Goal: Download file/media

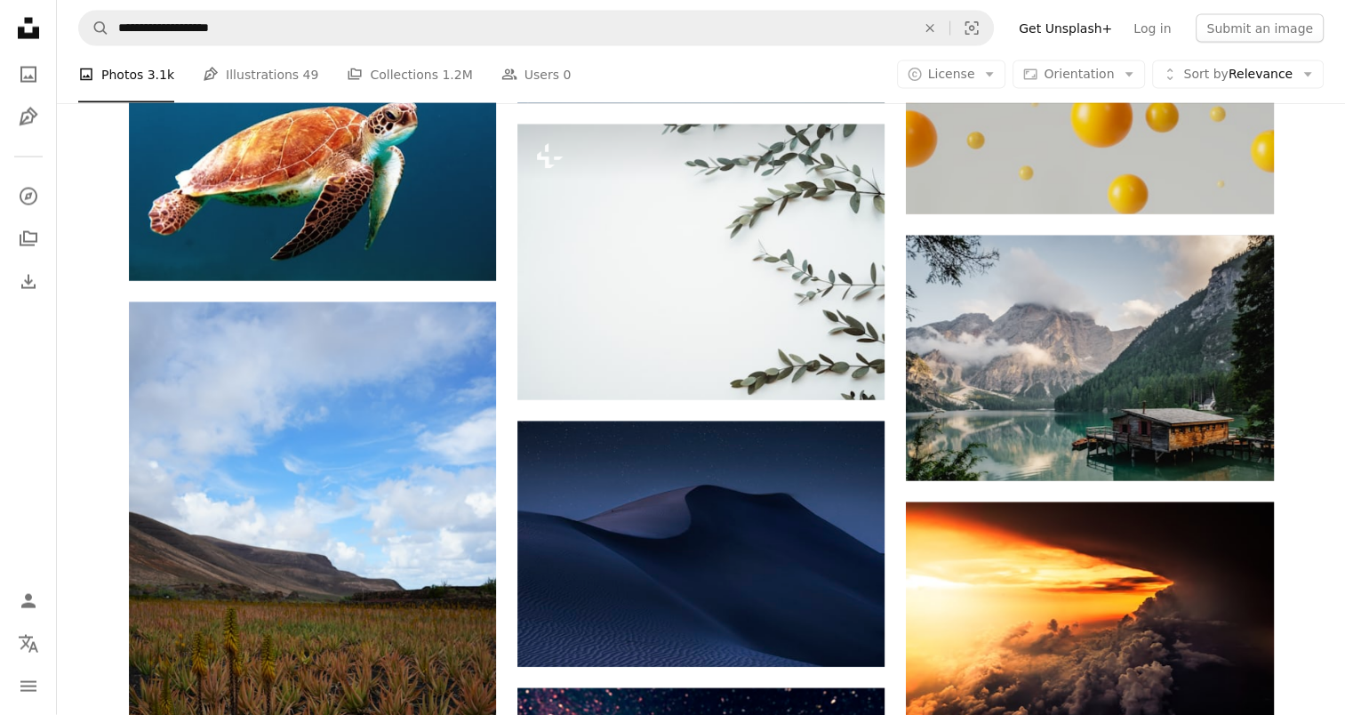
scroll to position [17249, 0]
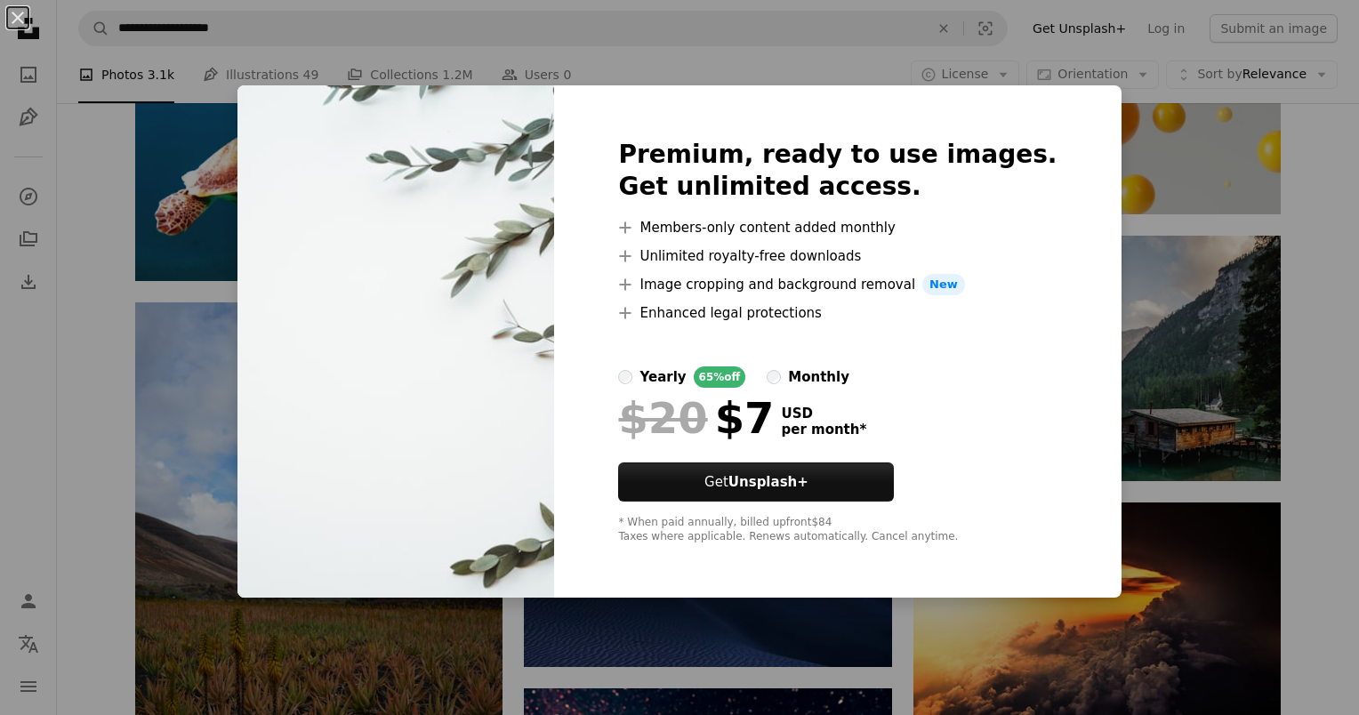
click at [1334, 167] on div "An X shape Premium, ready to use images. Get unlimited access. A plus sign Memb…" at bounding box center [679, 357] width 1359 height 715
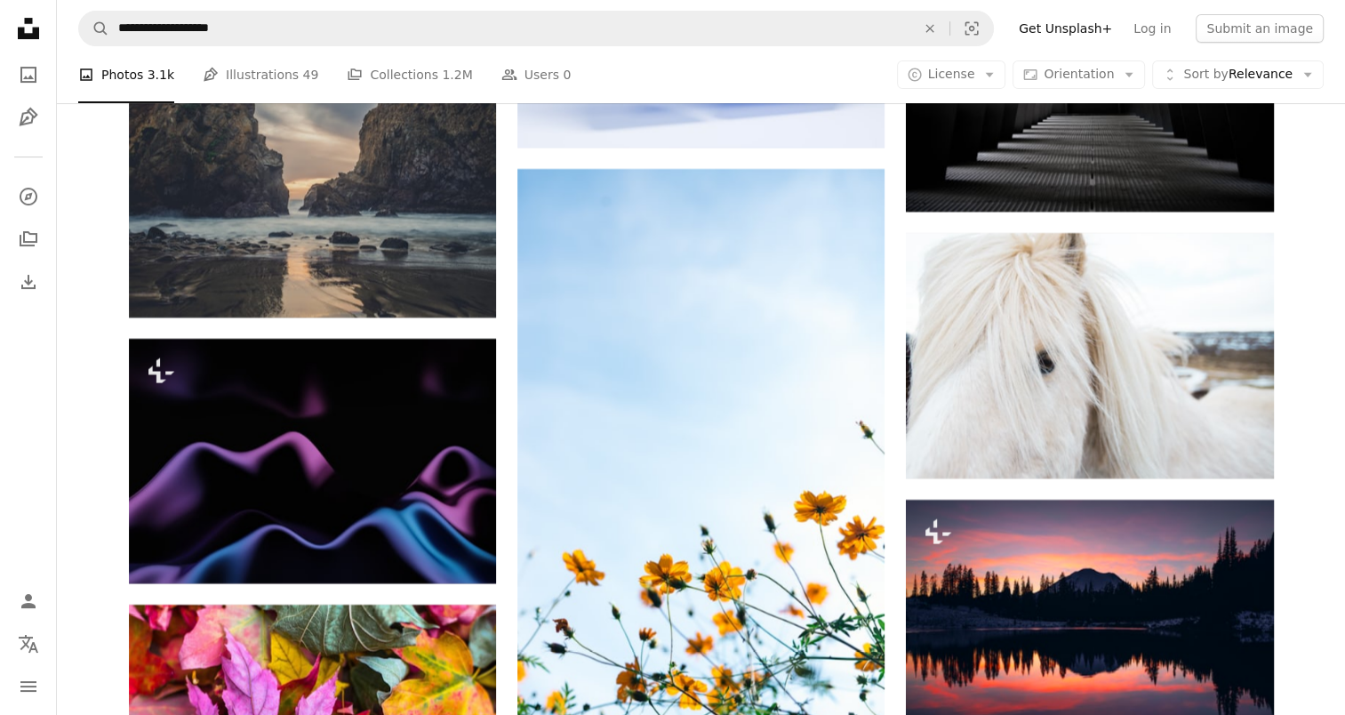
scroll to position [20984, 0]
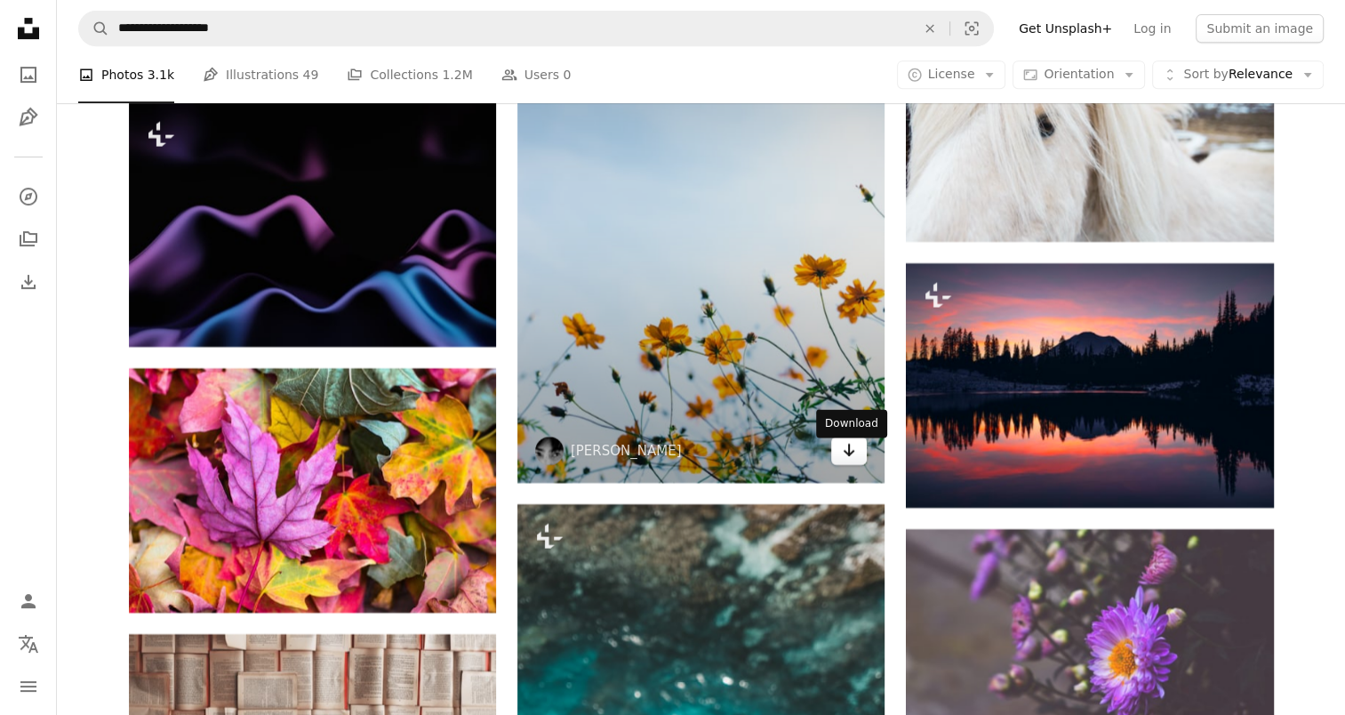
click at [846, 461] on icon "Arrow pointing down" at bounding box center [849, 449] width 14 height 21
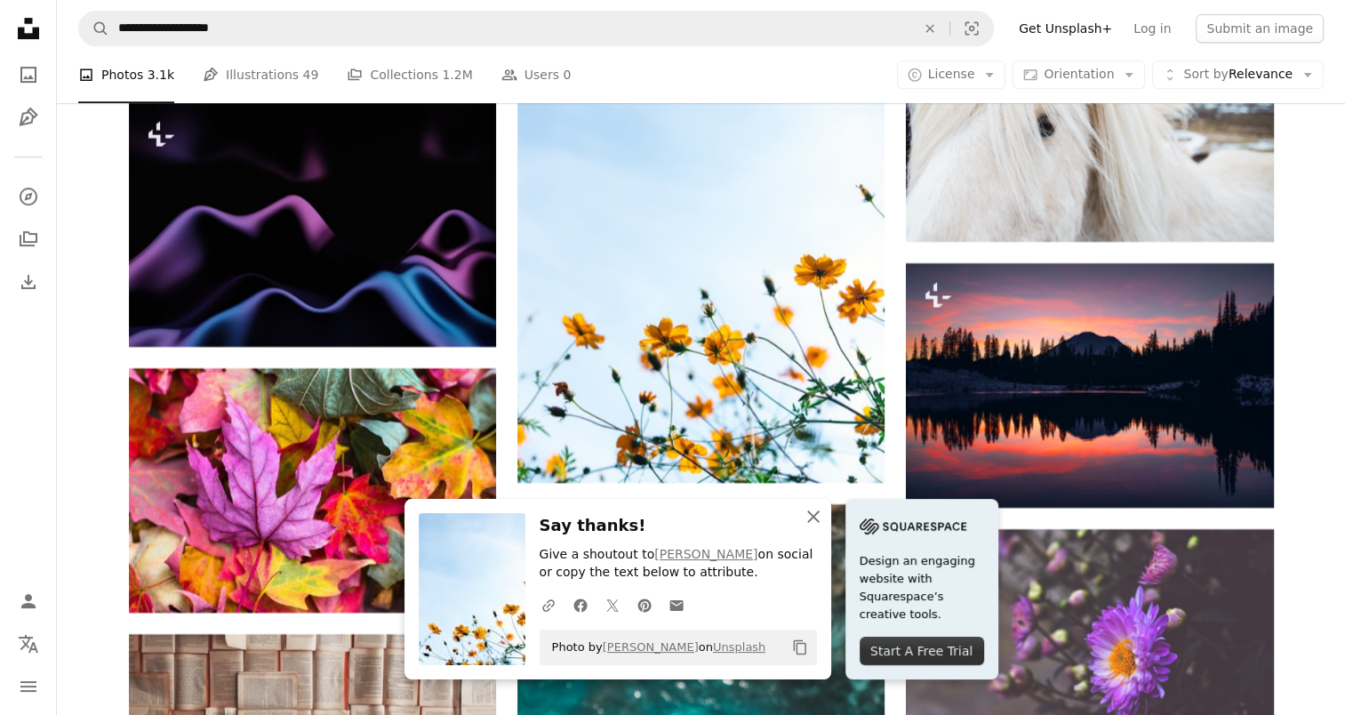
click at [814, 513] on icon "An X shape" at bounding box center [813, 516] width 21 height 21
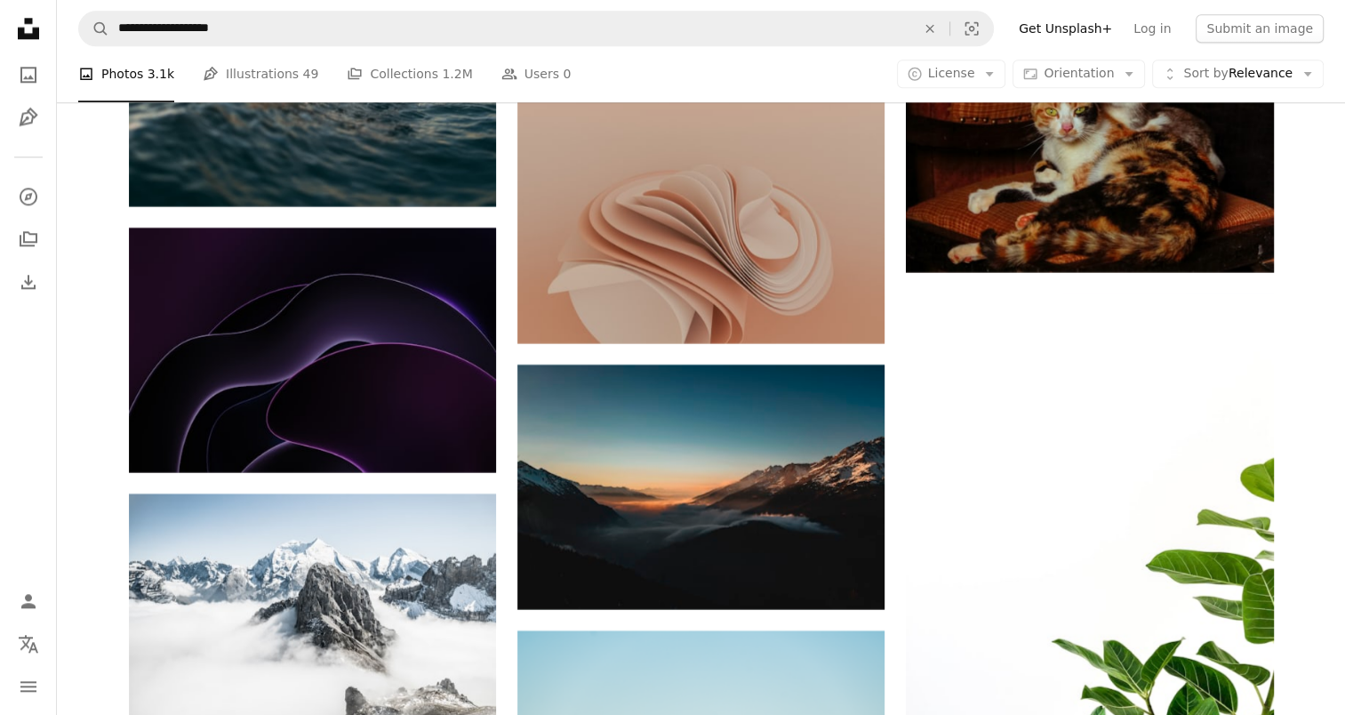
scroll to position [22495, 0]
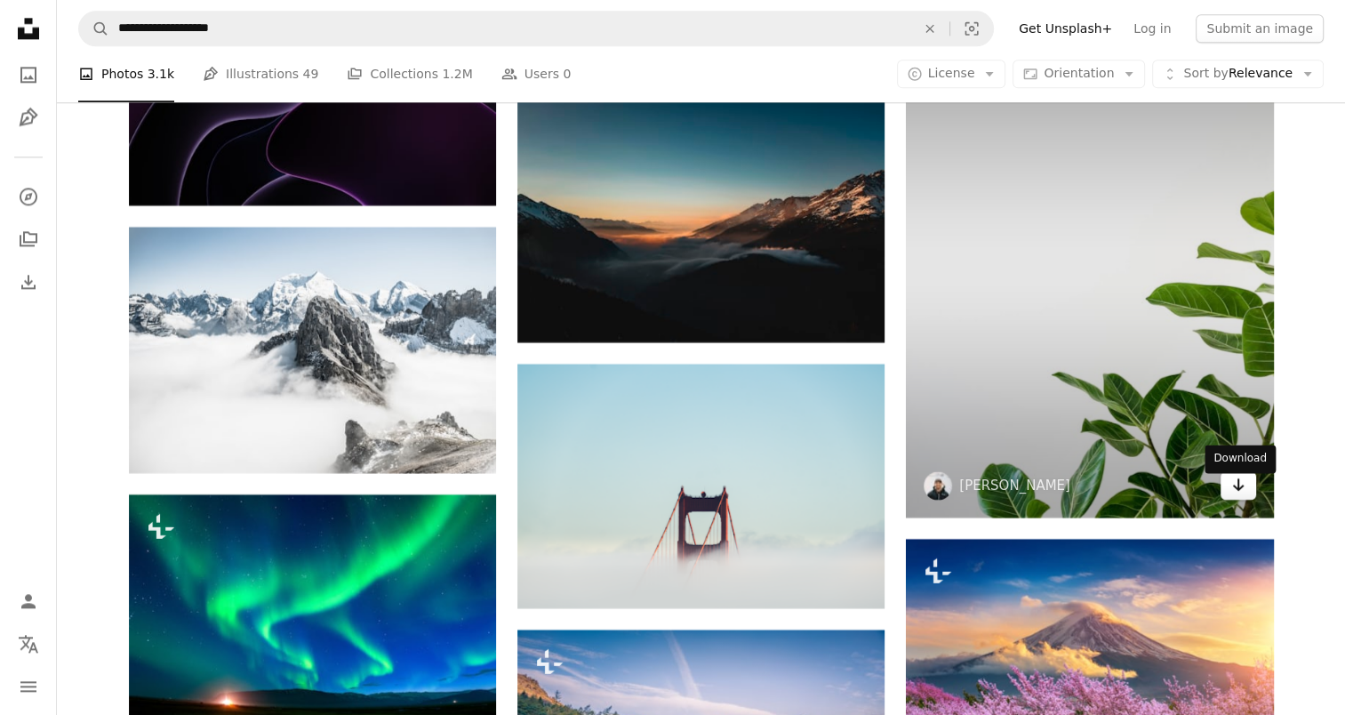
click at [1243, 493] on icon "Arrow pointing down" at bounding box center [1238, 484] width 14 height 21
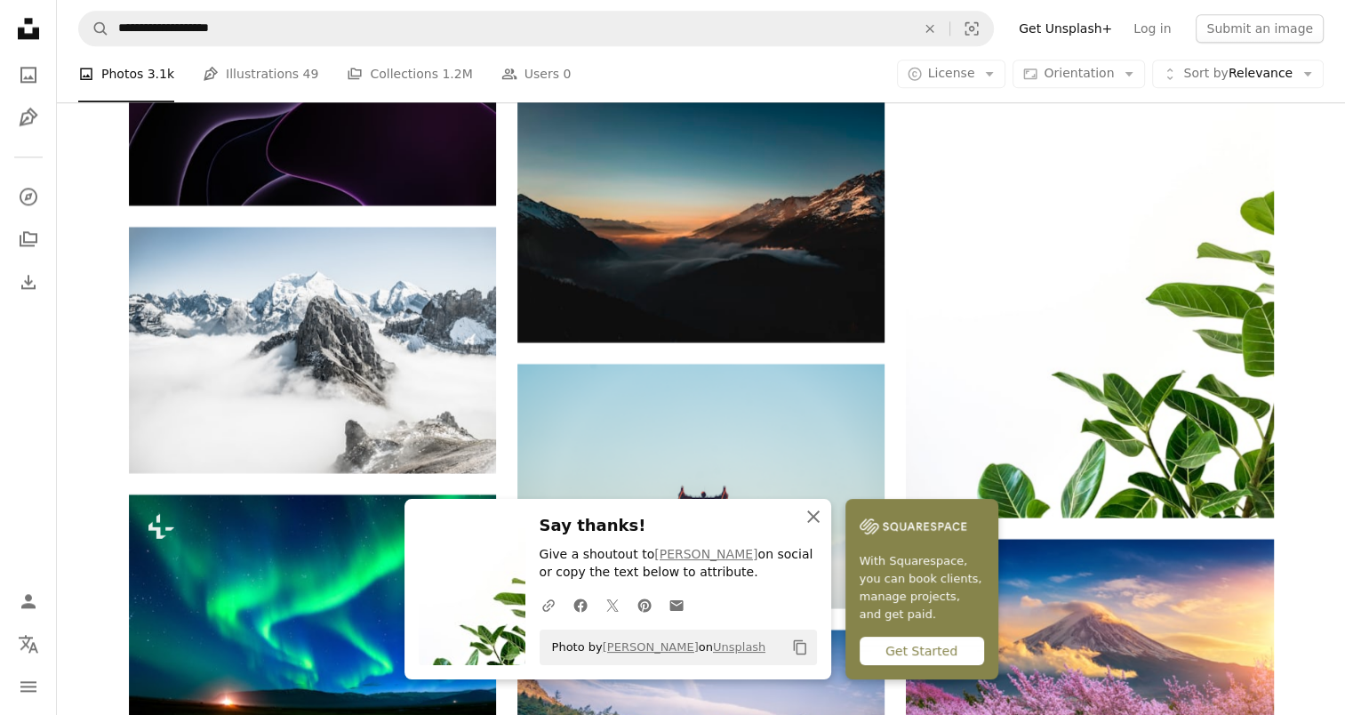
click at [814, 518] on icon "button" at bounding box center [813, 516] width 12 height 12
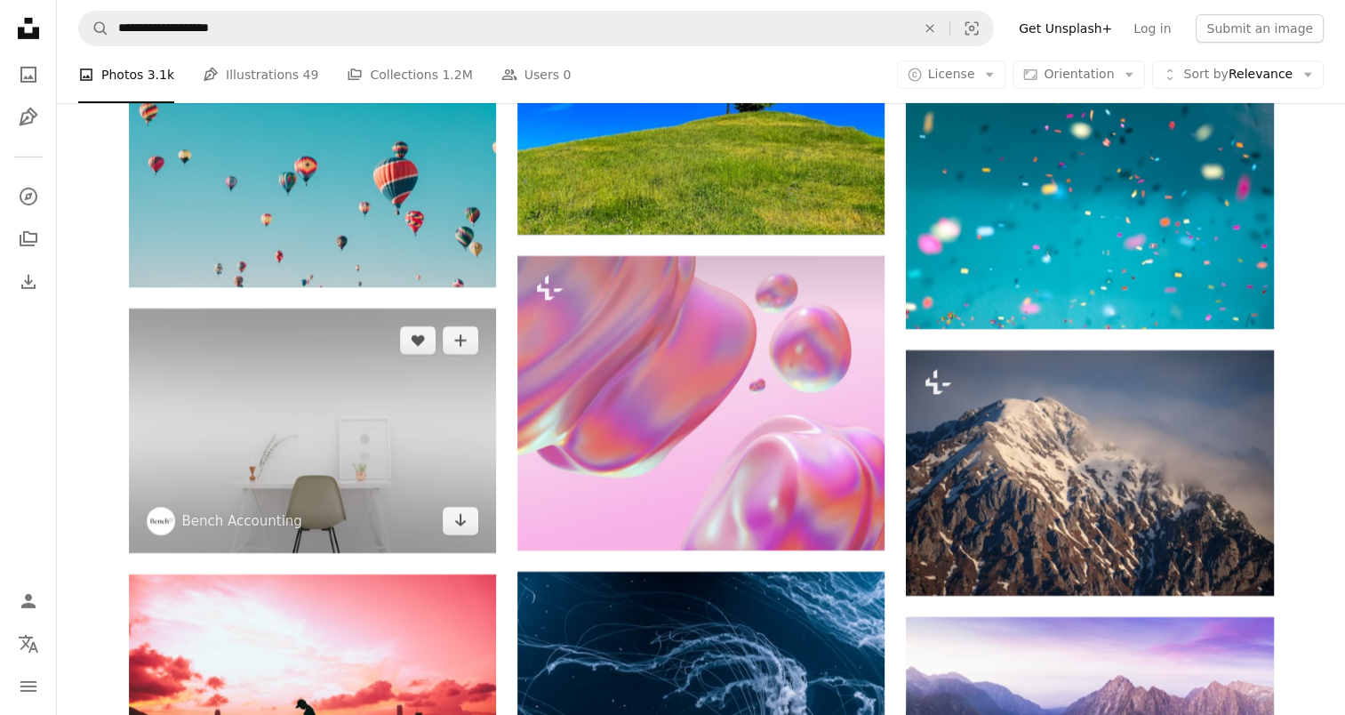
scroll to position [32720, 0]
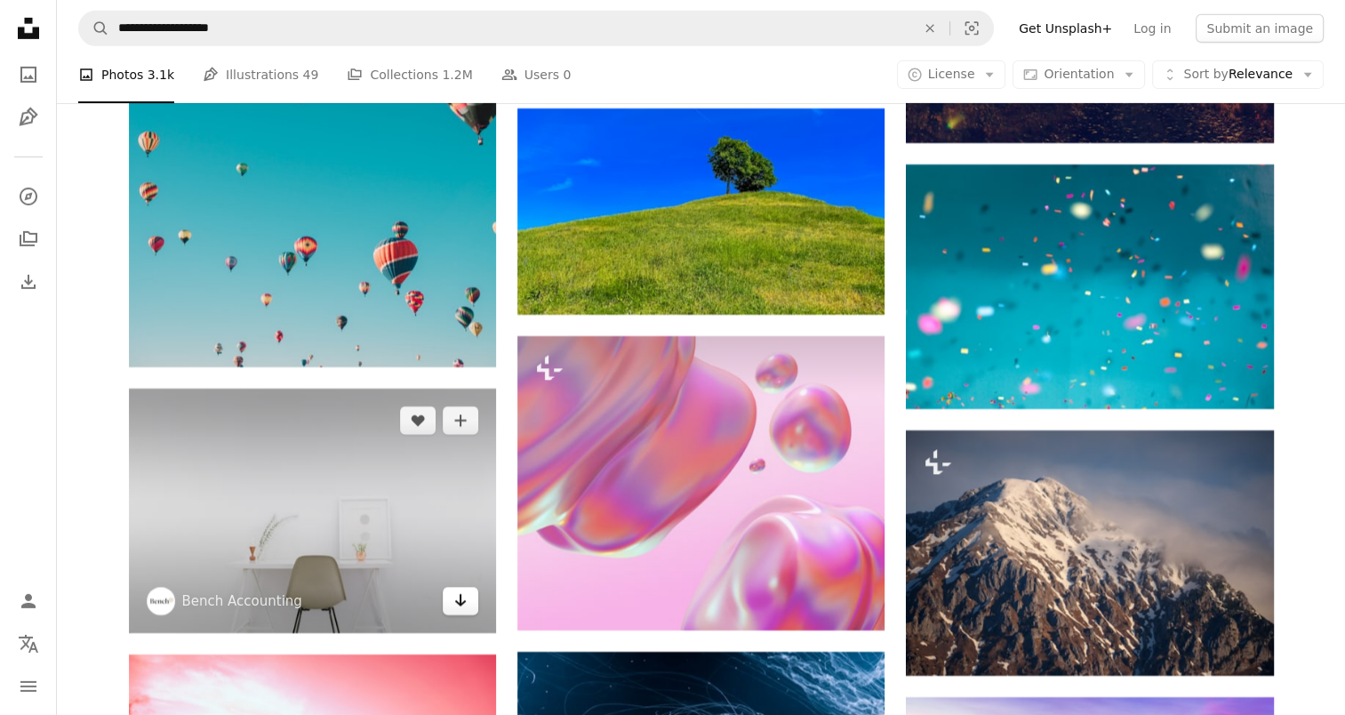
click at [467, 611] on icon "Arrow pointing down" at bounding box center [460, 600] width 14 height 21
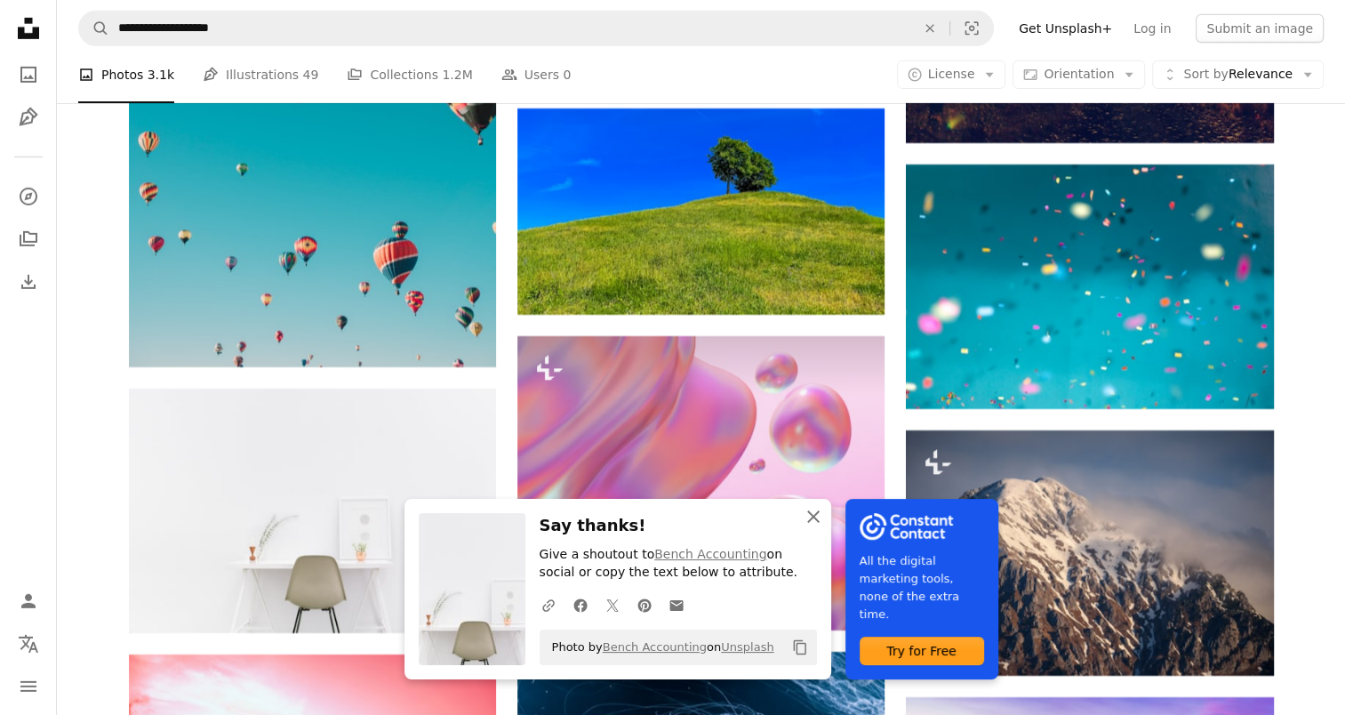
click at [808, 517] on icon "An X shape" at bounding box center [813, 516] width 21 height 21
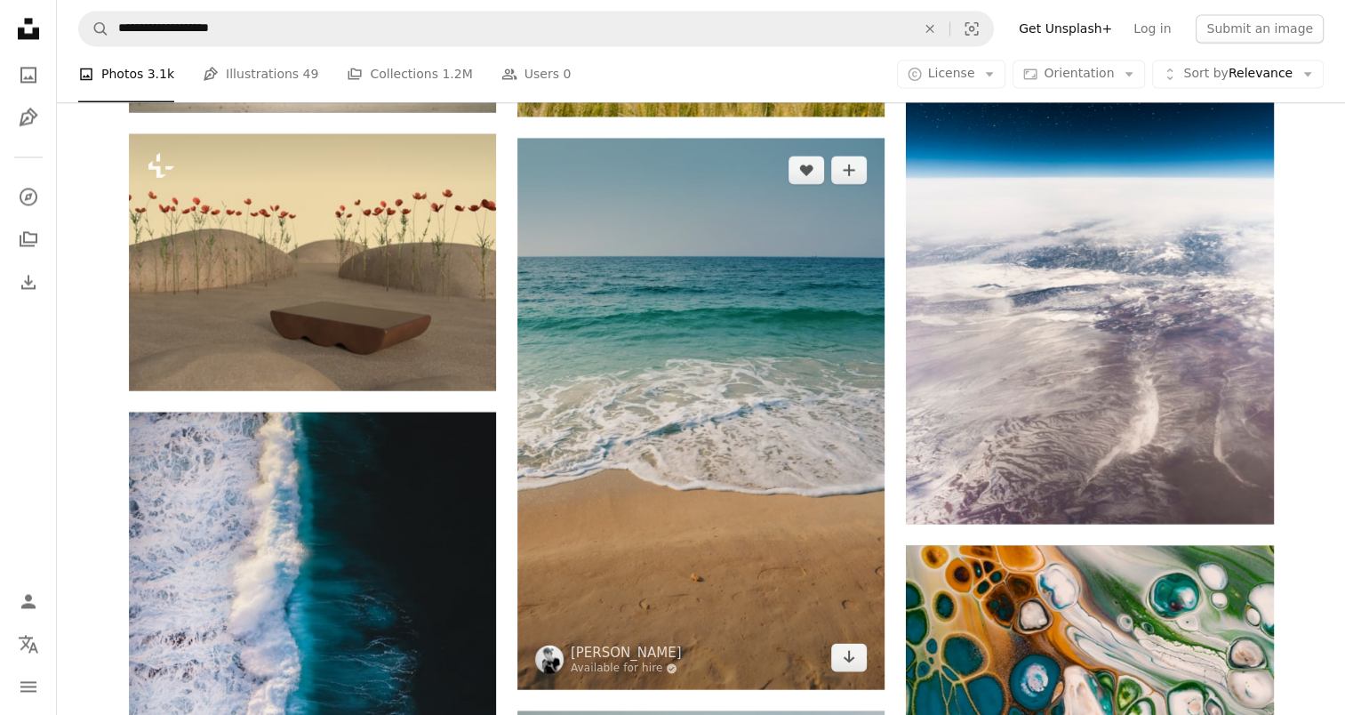
scroll to position [43212, 0]
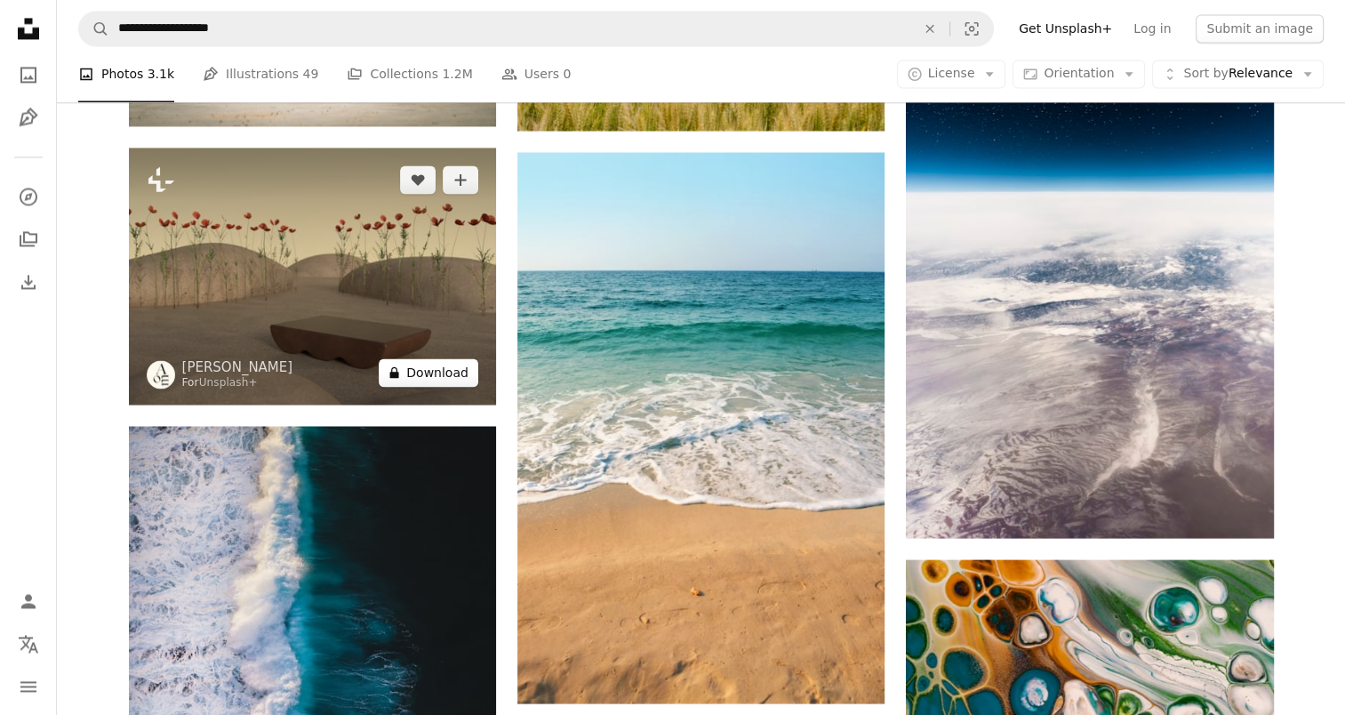
click at [449, 381] on button "A lock Download" at bounding box center [429, 372] width 100 height 28
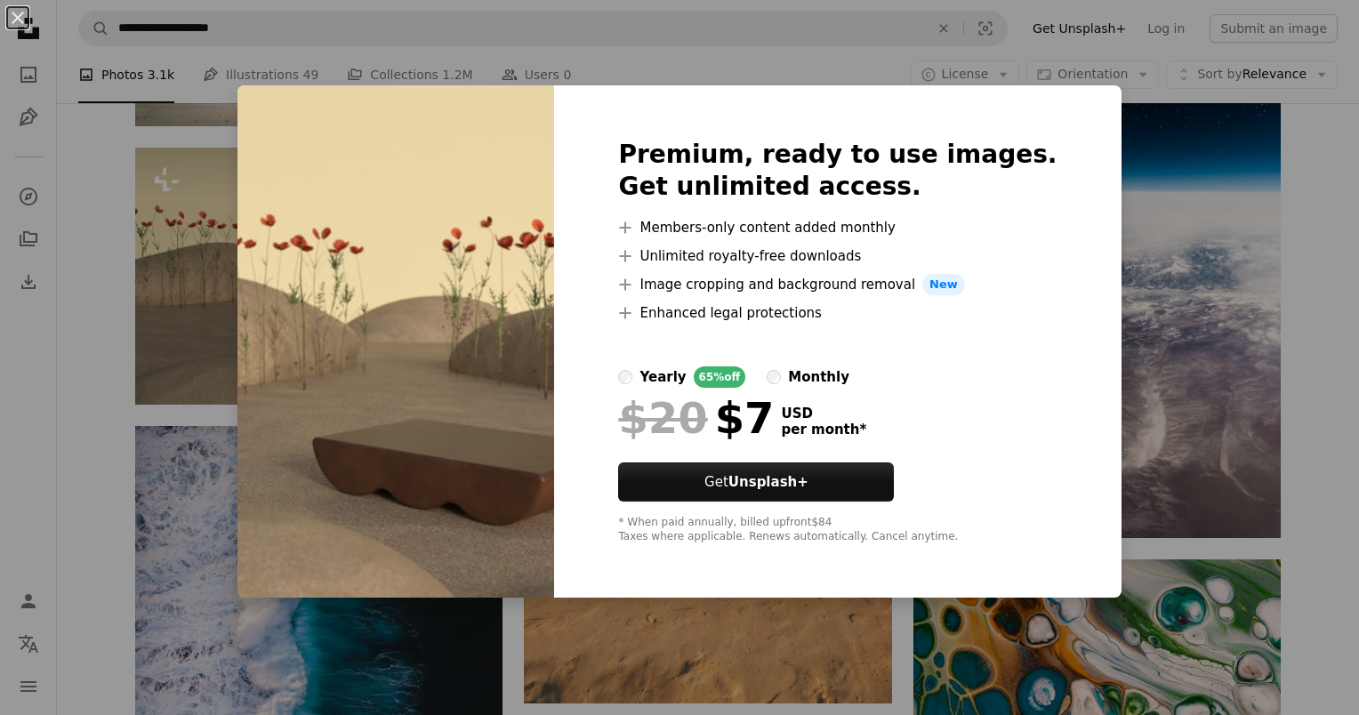
click at [1306, 201] on div "An X shape Premium, ready to use images. Get unlimited access. A plus sign Memb…" at bounding box center [679, 357] width 1359 height 715
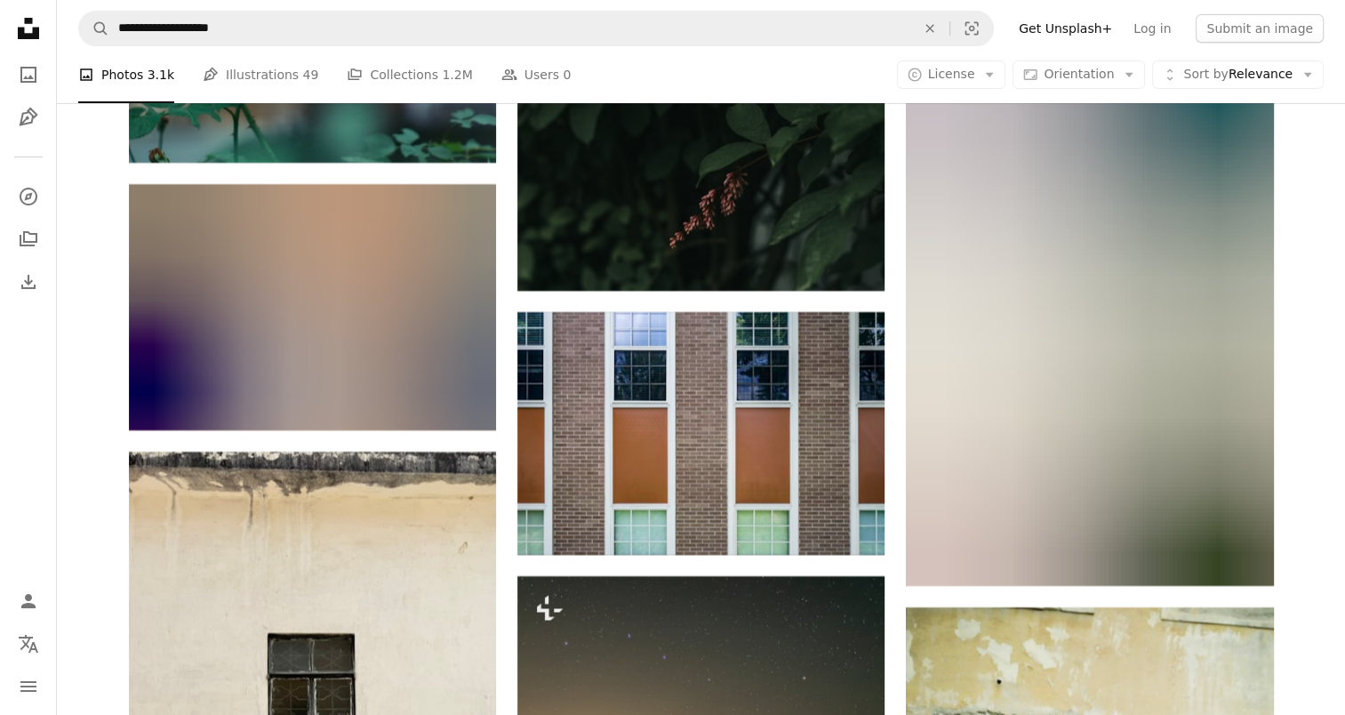
scroll to position [74155, 0]
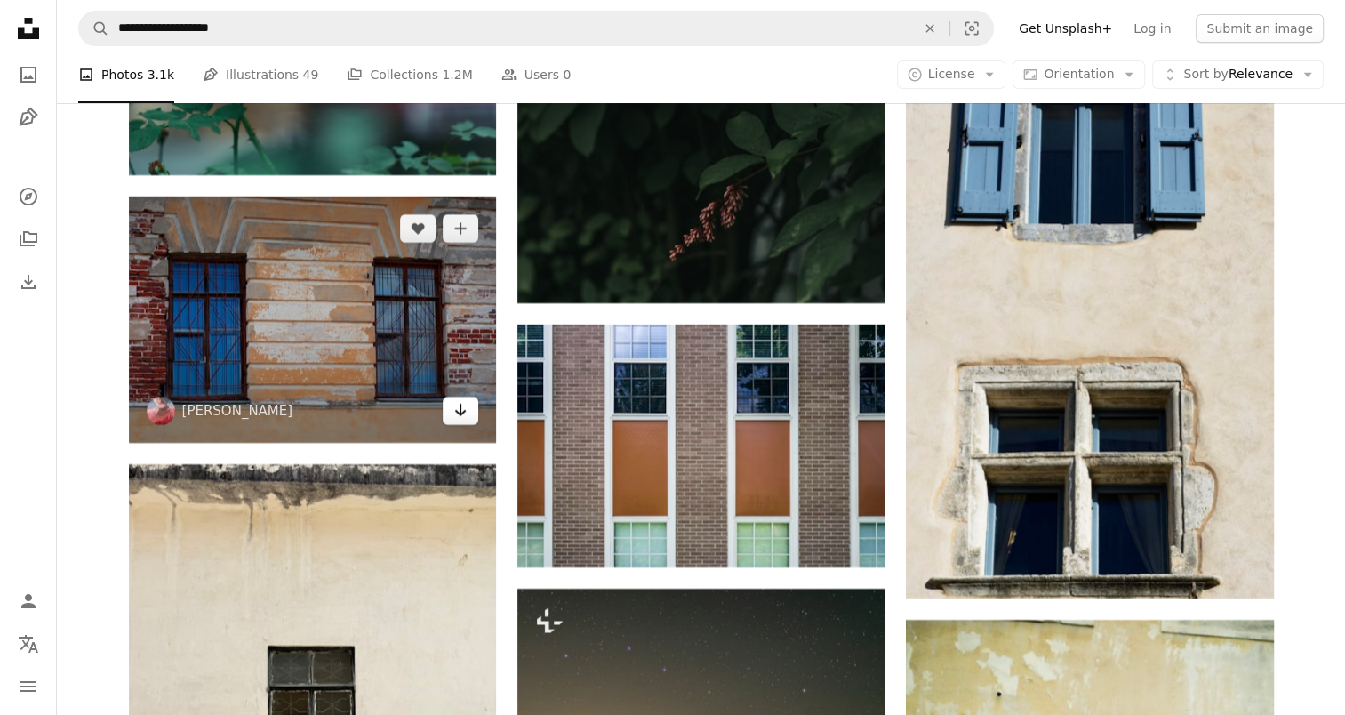
click at [449, 421] on link "Arrow pointing down" at bounding box center [461, 411] width 36 height 28
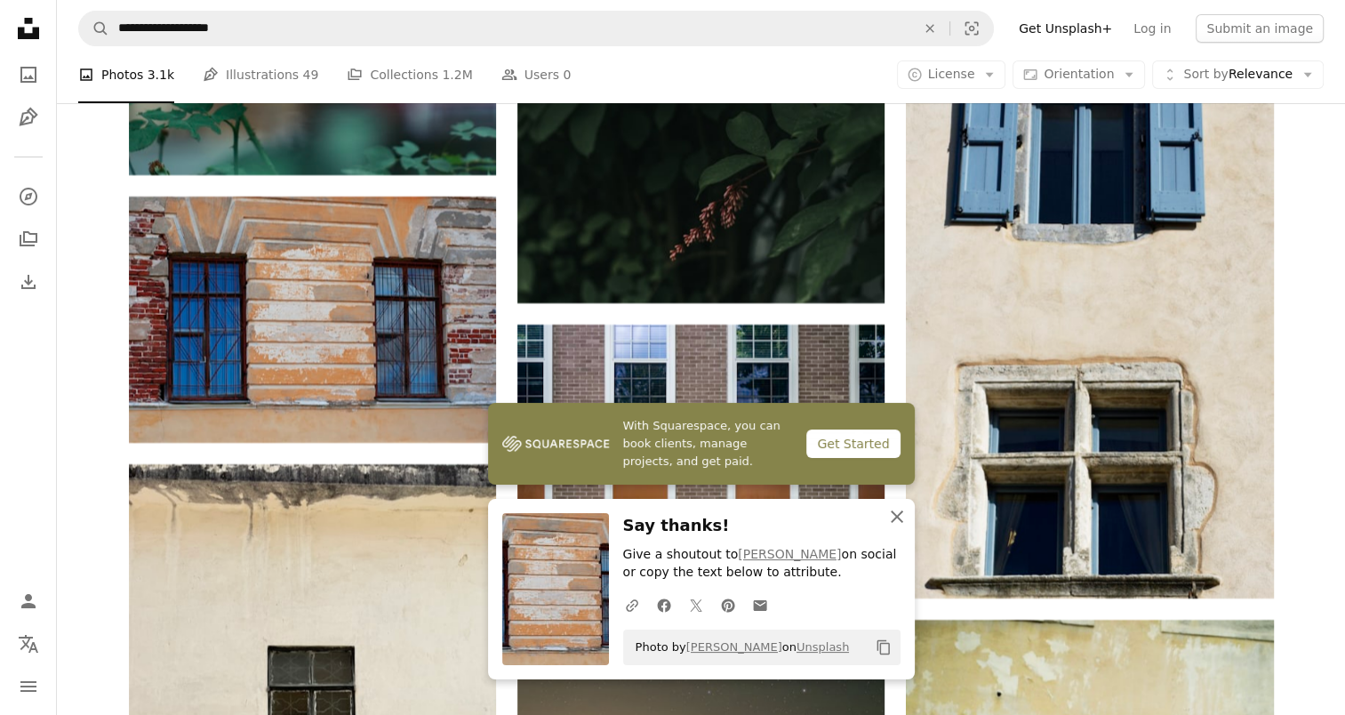
click at [894, 515] on icon "button" at bounding box center [897, 516] width 12 height 12
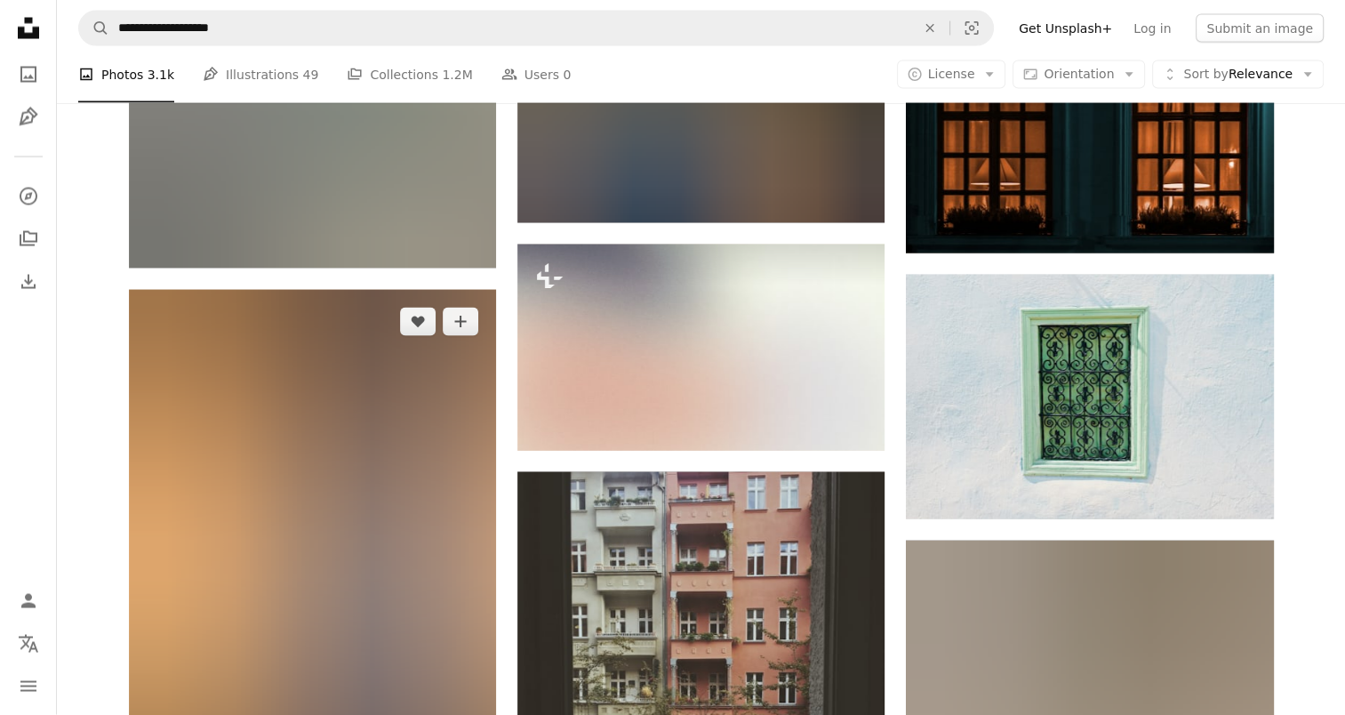
scroll to position [84113, 0]
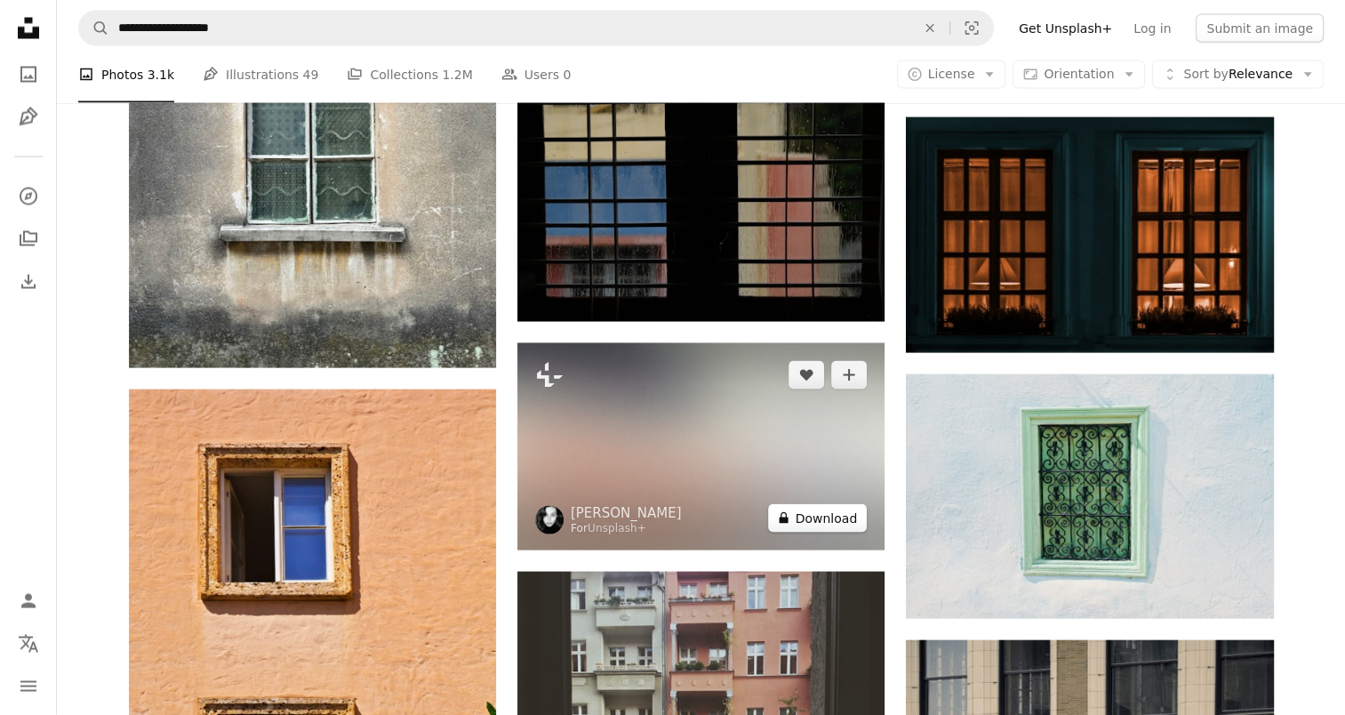
click at [821, 526] on button "A lock Download" at bounding box center [818, 518] width 100 height 28
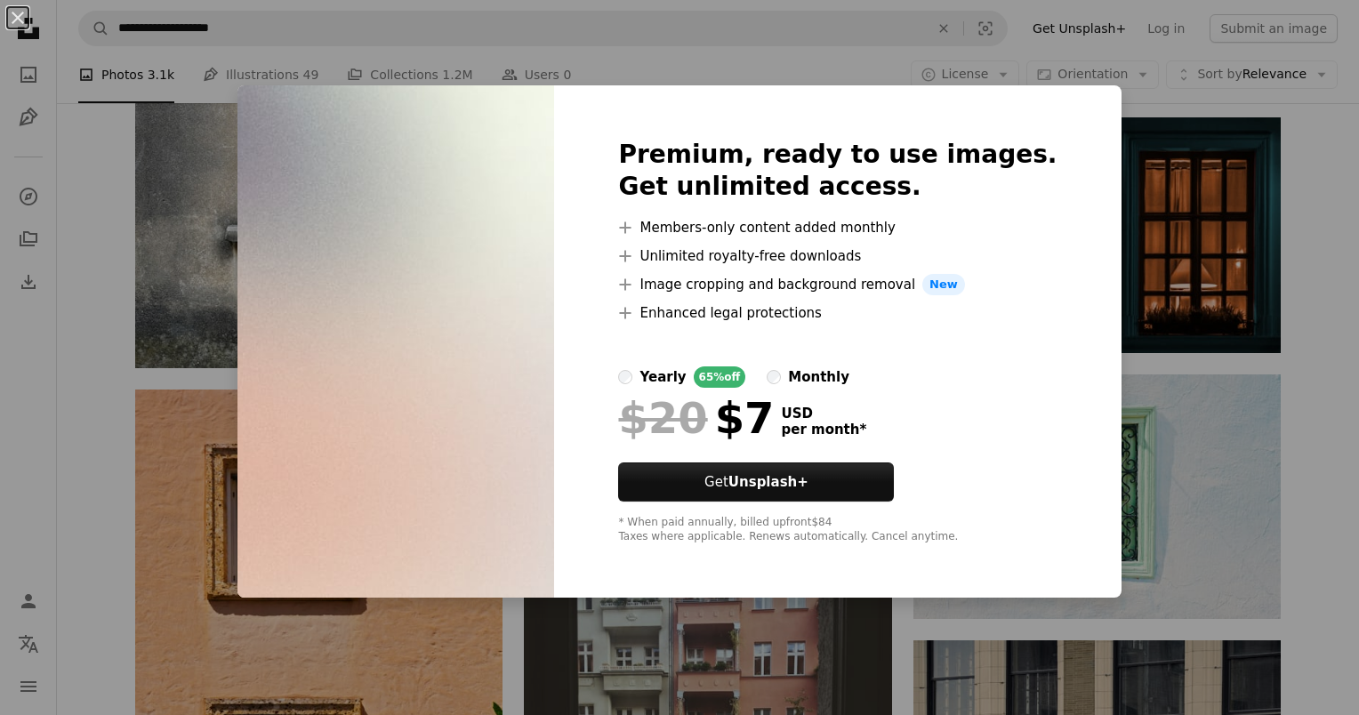
drag, startPoint x: 1330, startPoint y: 220, endPoint x: 1302, endPoint y: 454, distance: 236.5
click at [1330, 220] on div "An X shape Premium, ready to use images. Get unlimited access. A plus sign Memb…" at bounding box center [679, 357] width 1359 height 715
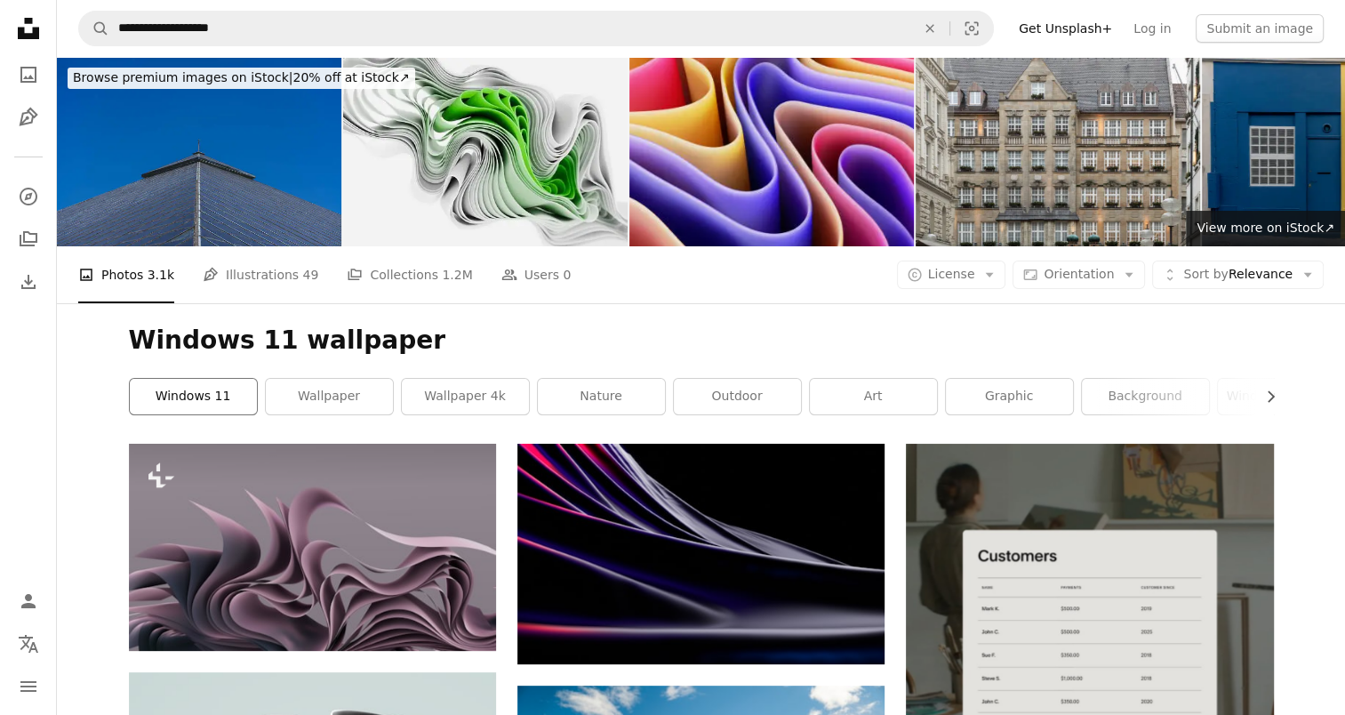
click at [232, 400] on link "windows 11" at bounding box center [193, 397] width 127 height 36
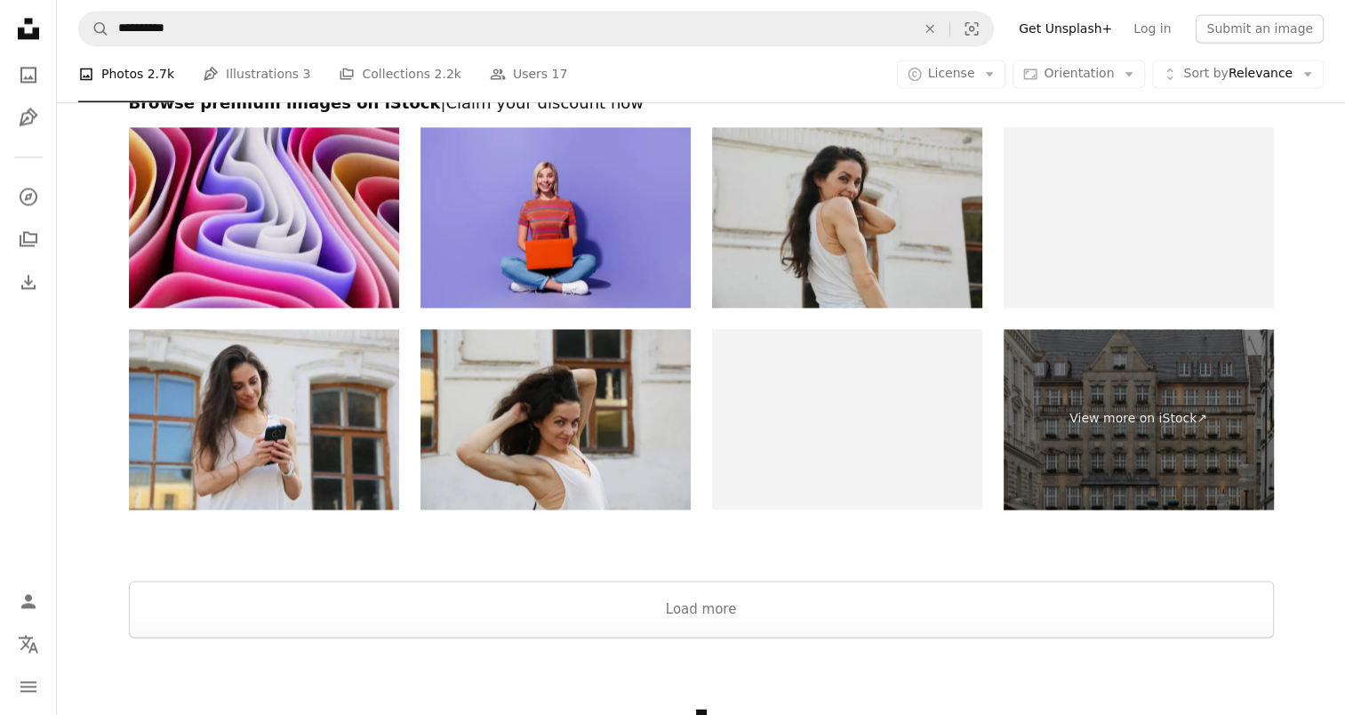
scroll to position [2815, 0]
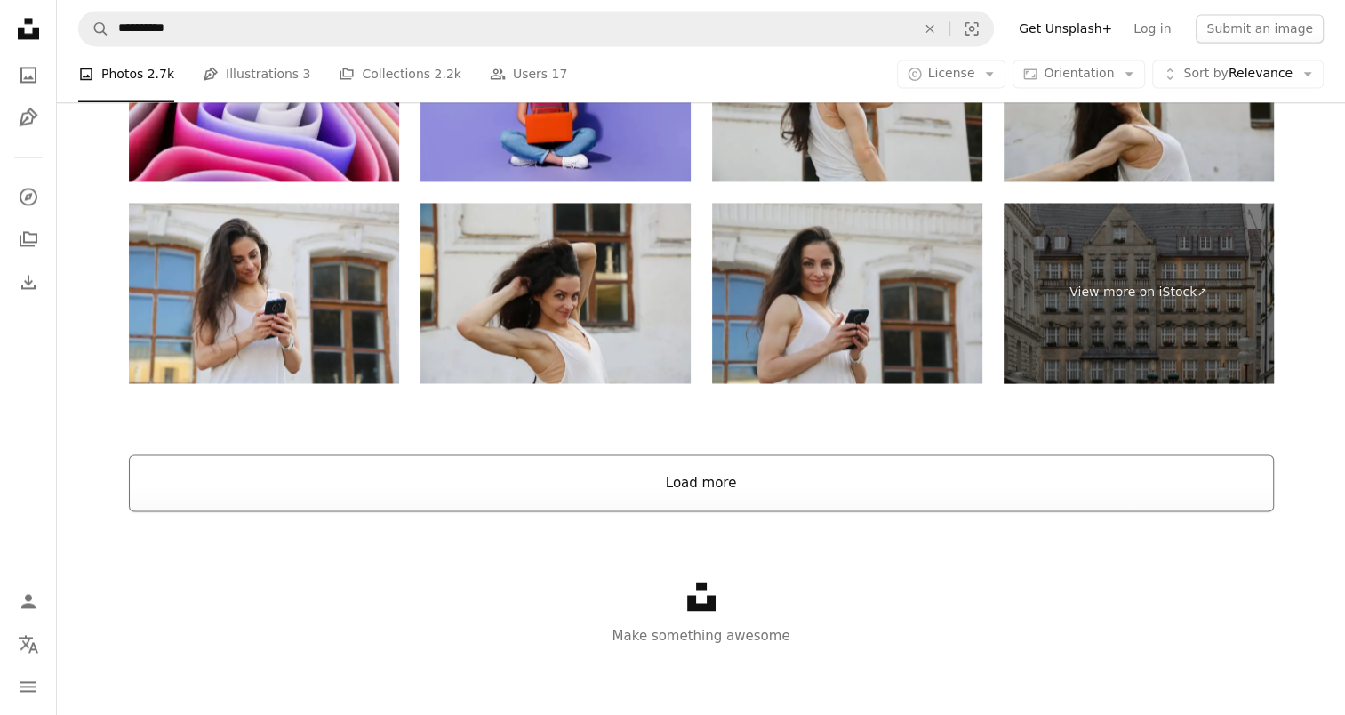
click at [683, 480] on button "Load more" at bounding box center [701, 482] width 1145 height 57
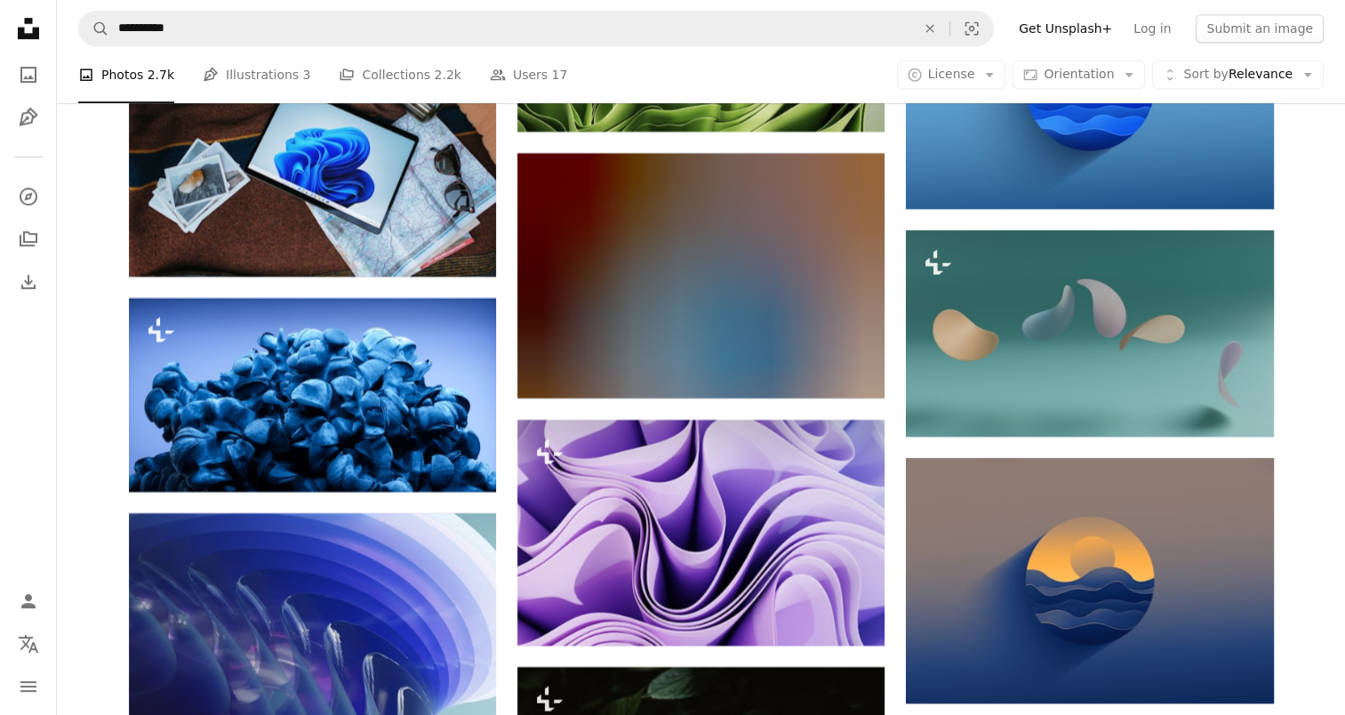
scroll to position [7527, 0]
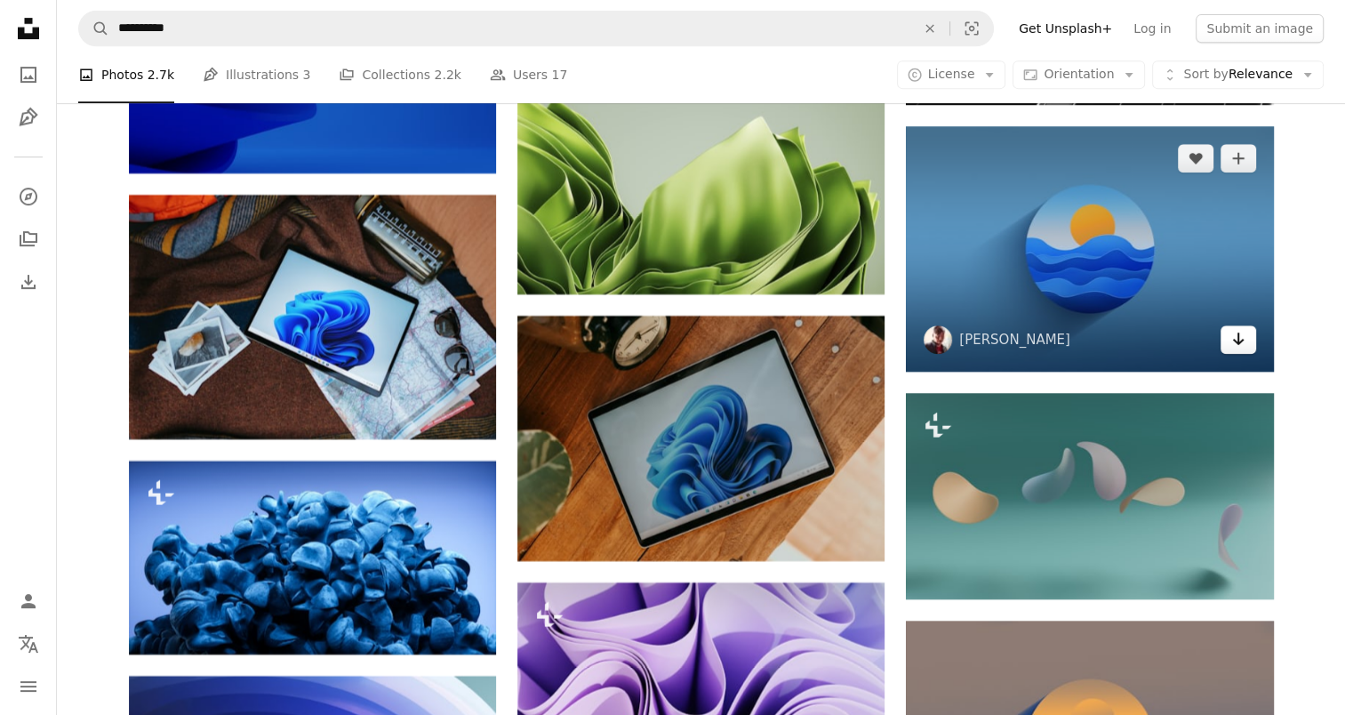
click at [1229, 345] on link "Arrow pointing down" at bounding box center [1239, 339] width 36 height 28
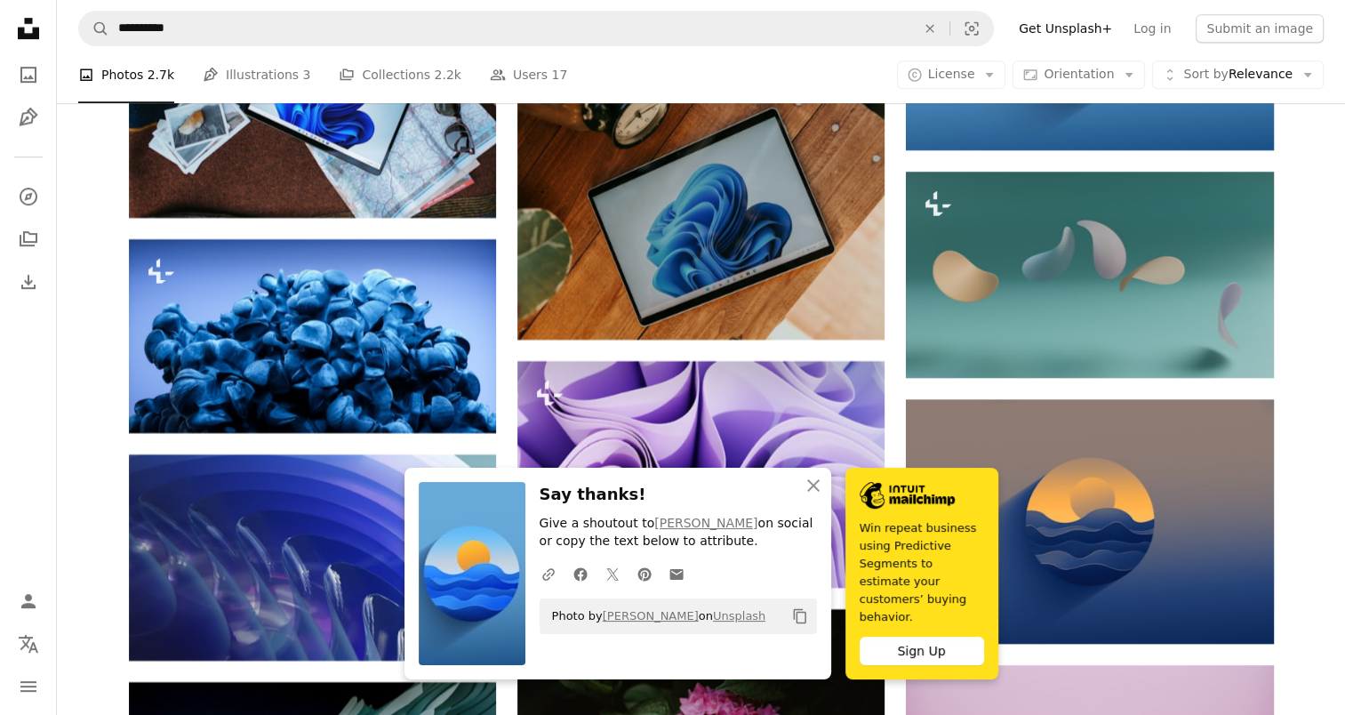
scroll to position [7753, 0]
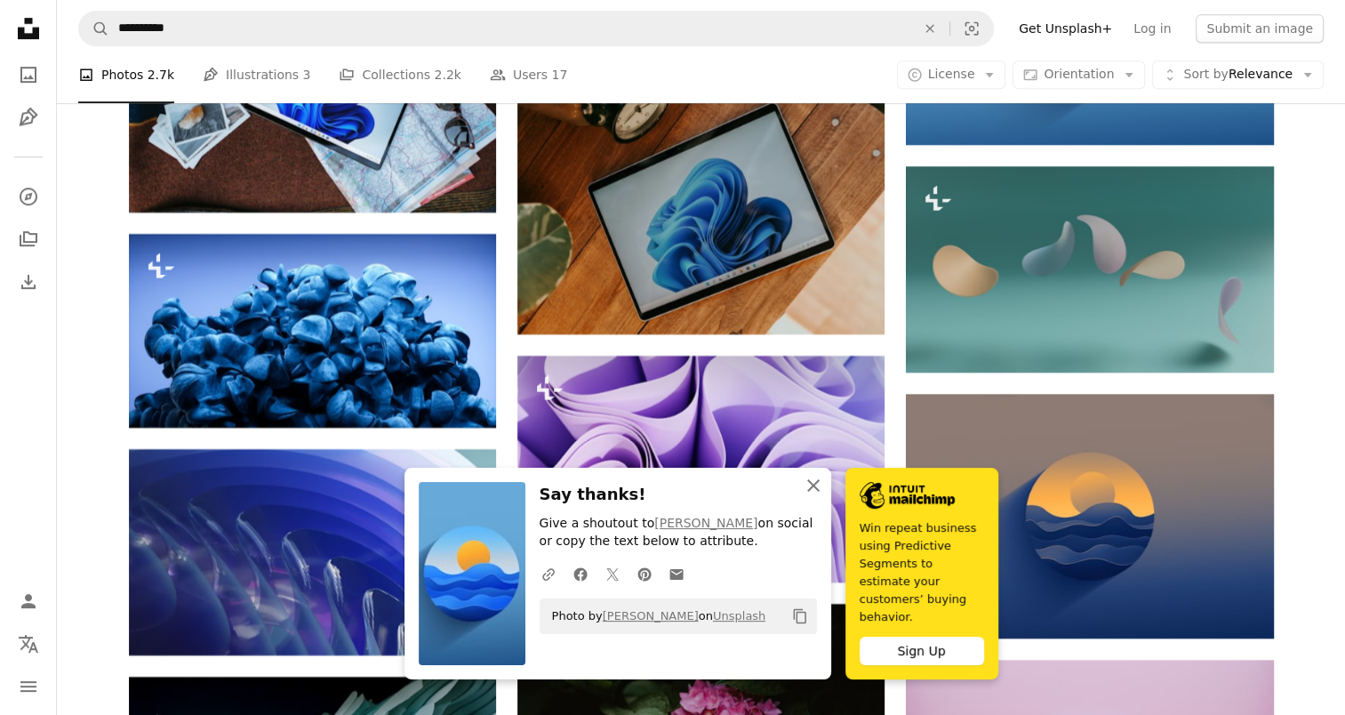
click at [820, 496] on icon "An X shape" at bounding box center [813, 485] width 21 height 21
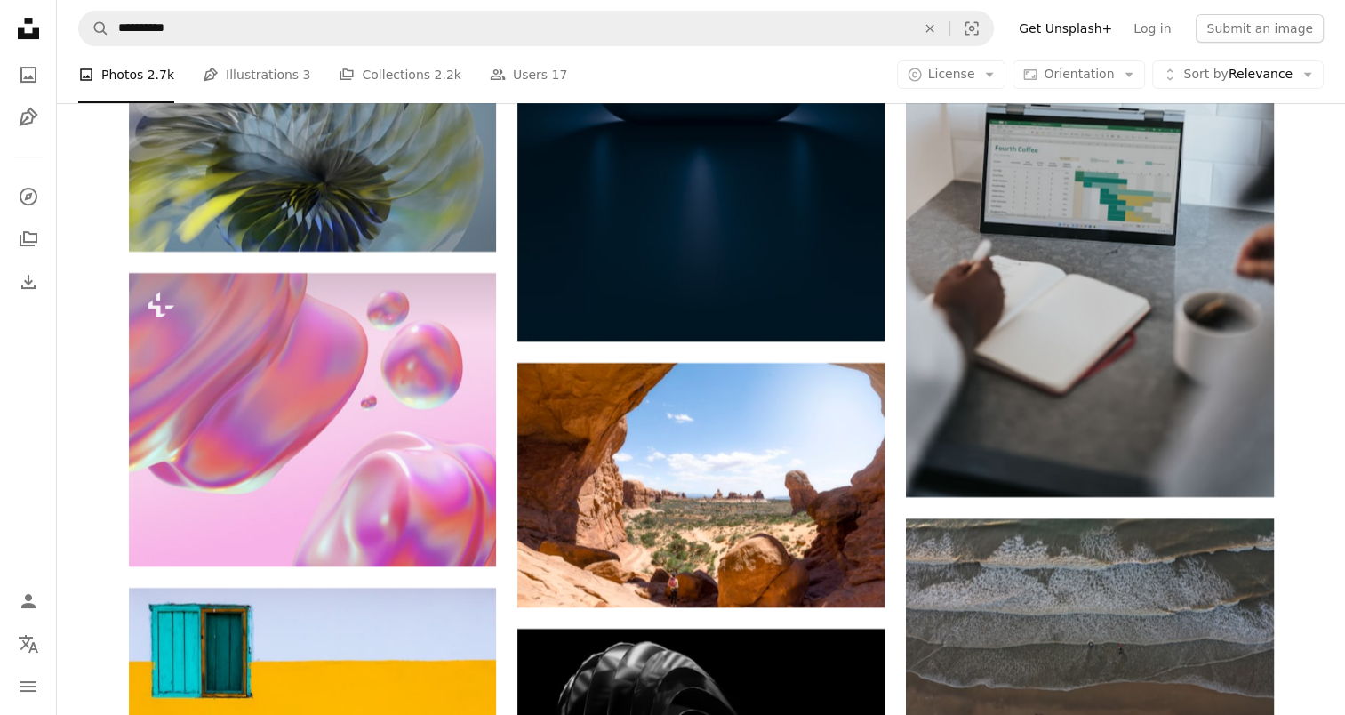
scroll to position [14015, 0]
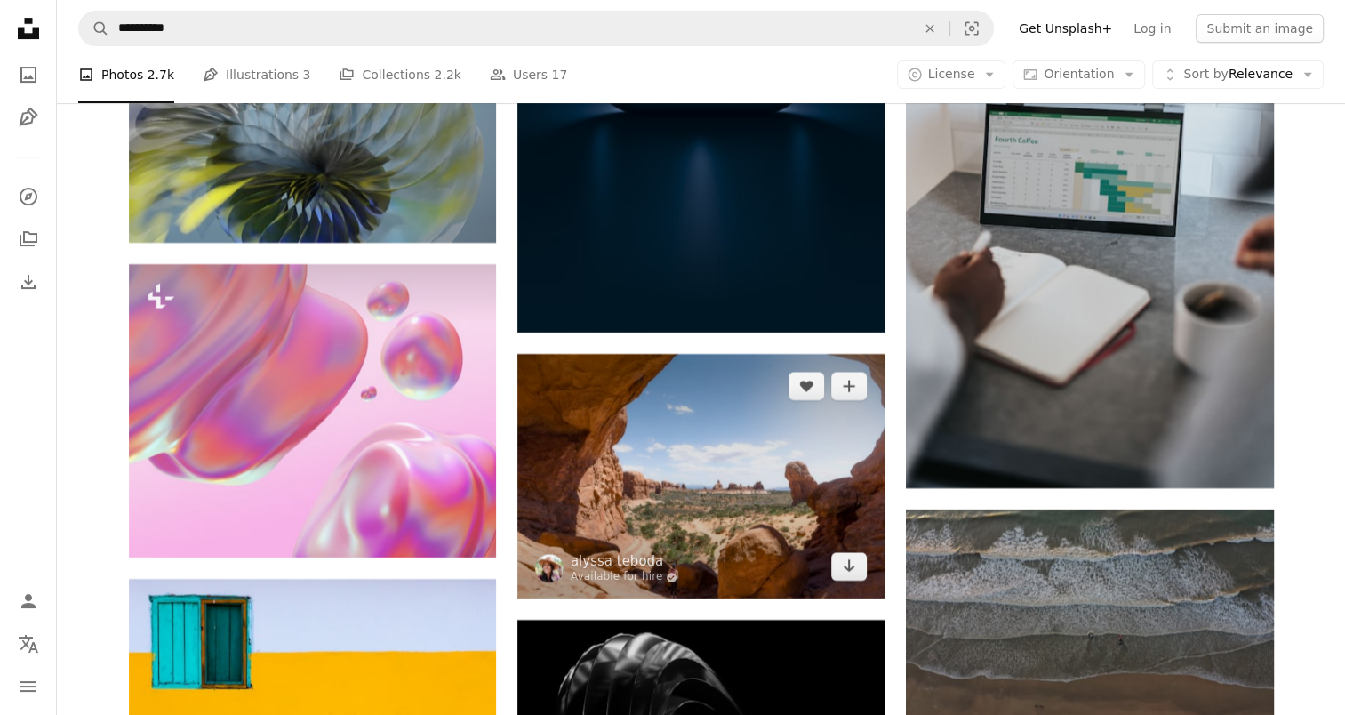
click at [845, 581] on img at bounding box center [700, 476] width 367 height 245
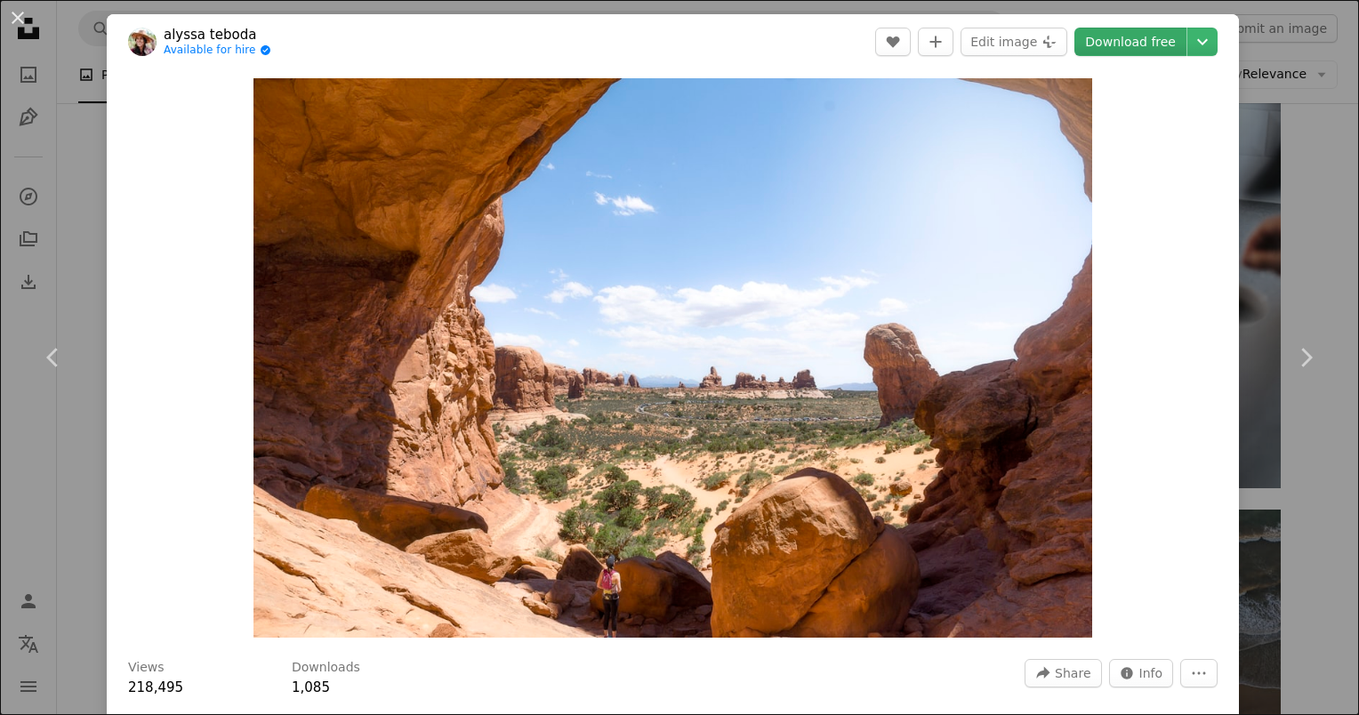
click at [1115, 39] on link "Download free" at bounding box center [1130, 42] width 112 height 28
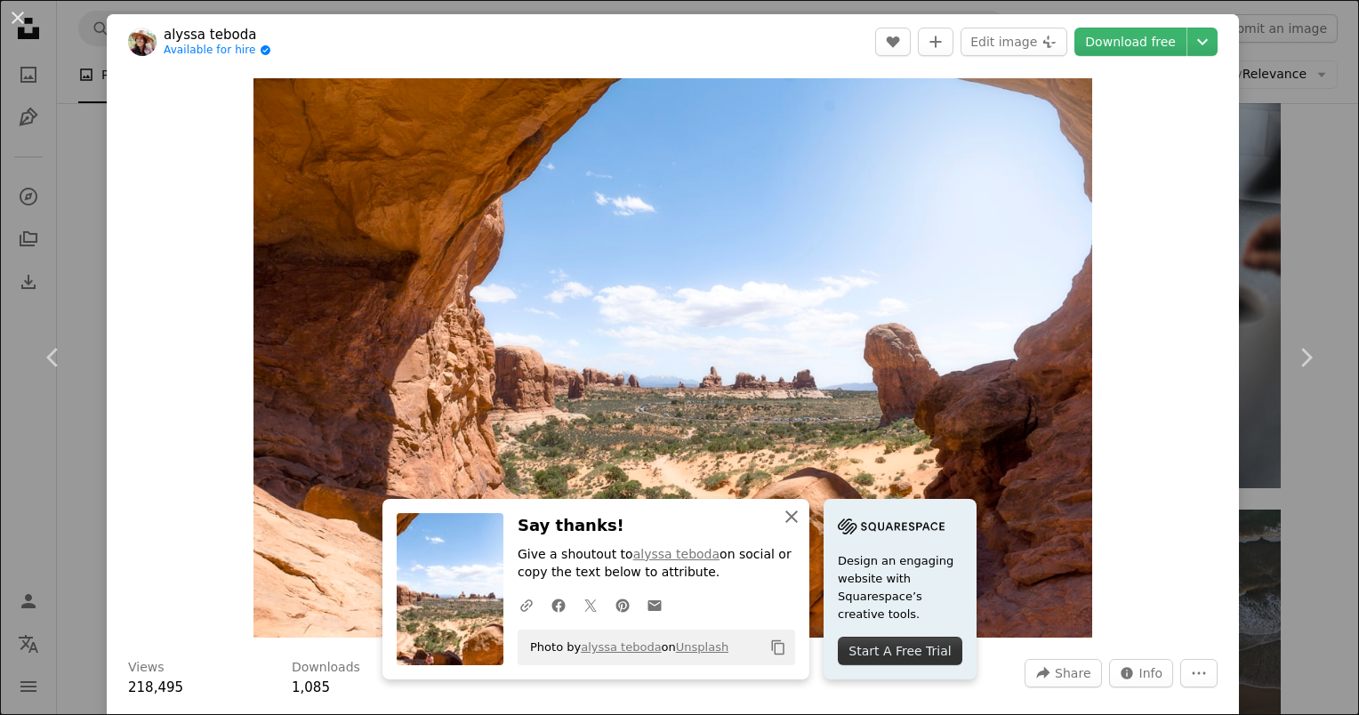
click at [785, 517] on icon "button" at bounding box center [791, 516] width 12 height 12
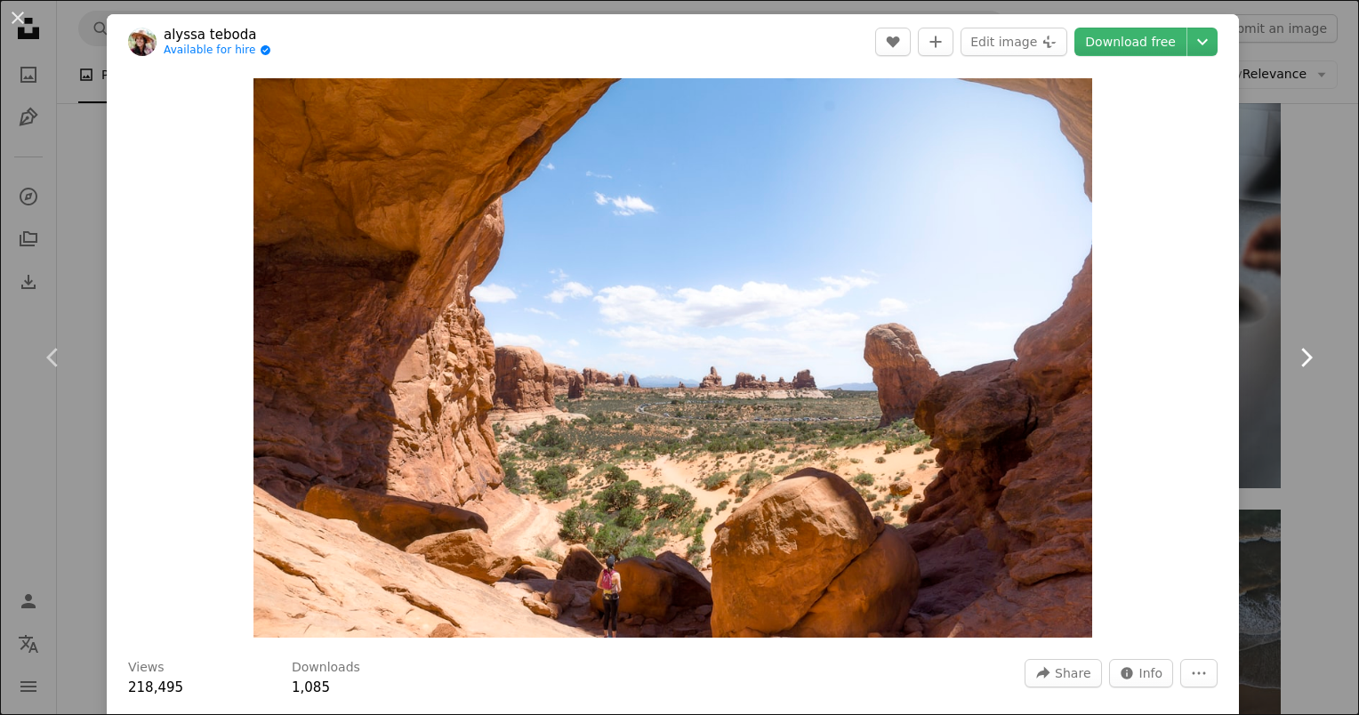
click at [1319, 437] on link "Chevron right" at bounding box center [1305, 357] width 107 height 171
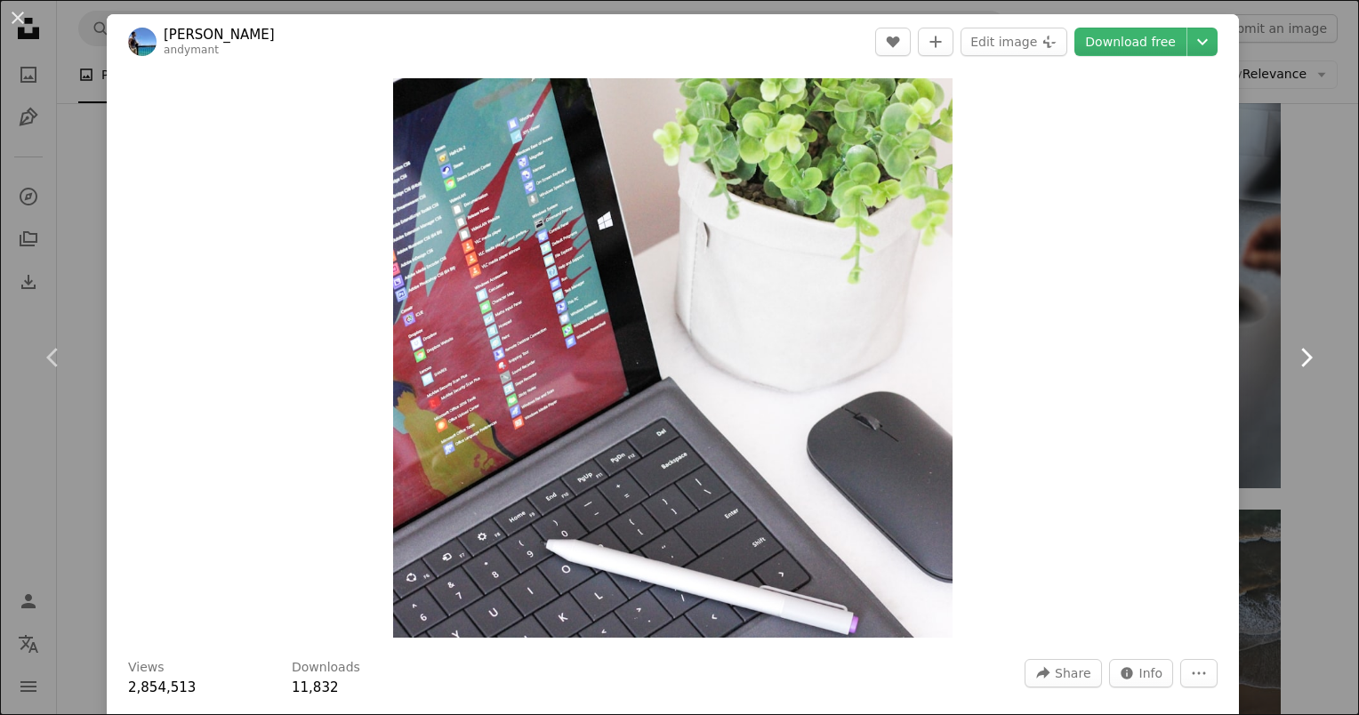
click at [1316, 361] on link "Chevron right" at bounding box center [1305, 357] width 107 height 171
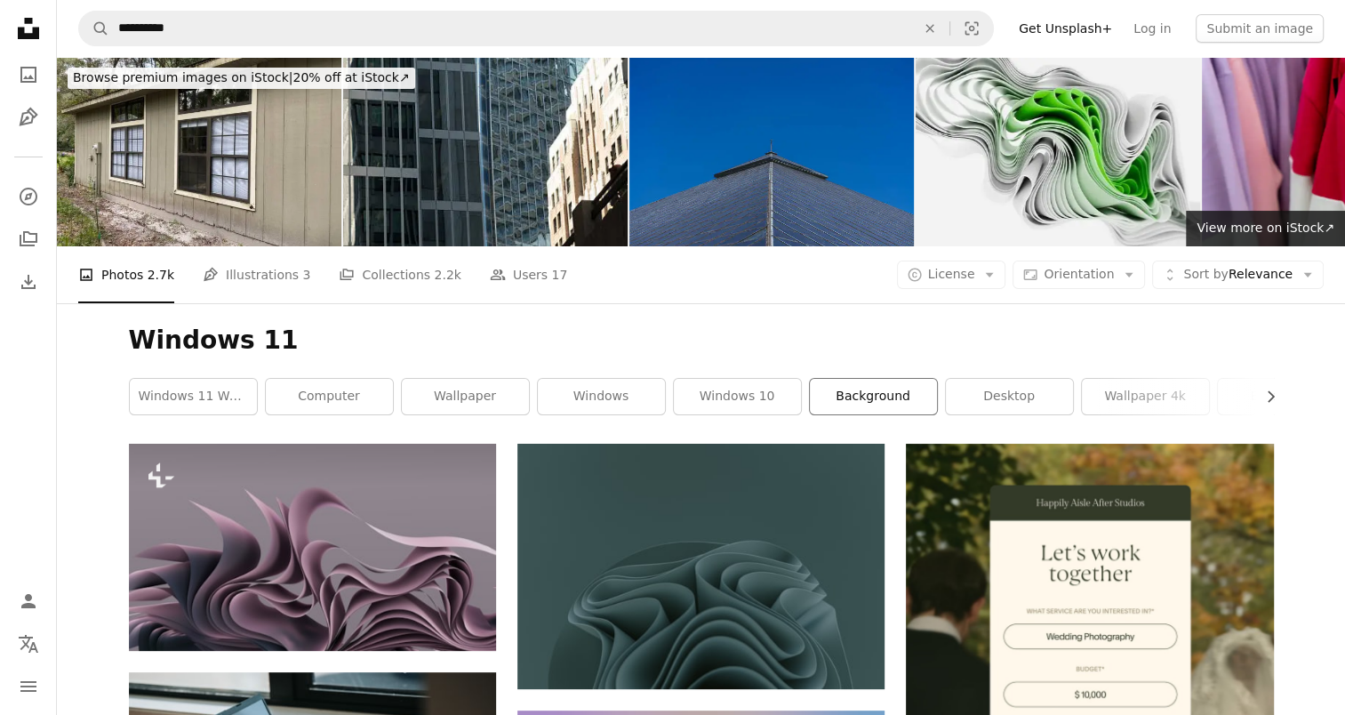
click at [877, 397] on link "background" at bounding box center [873, 397] width 127 height 36
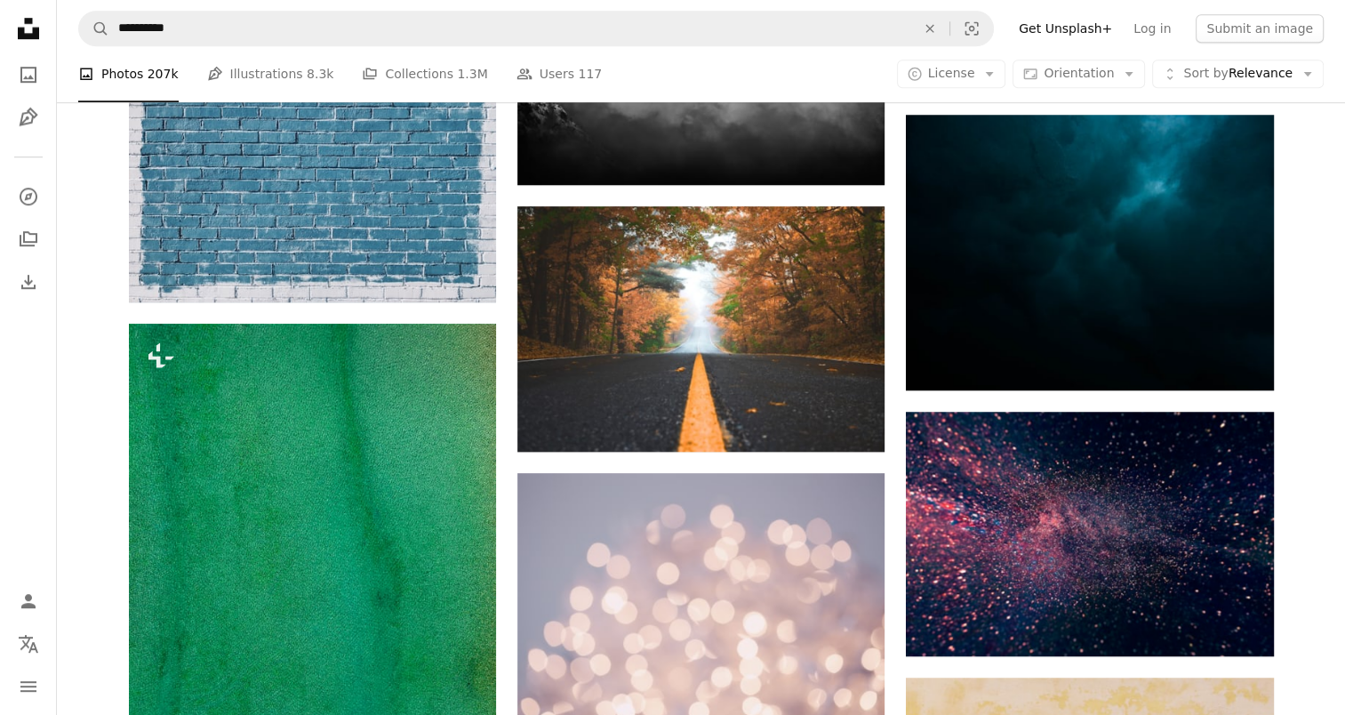
scroll to position [1334, 0]
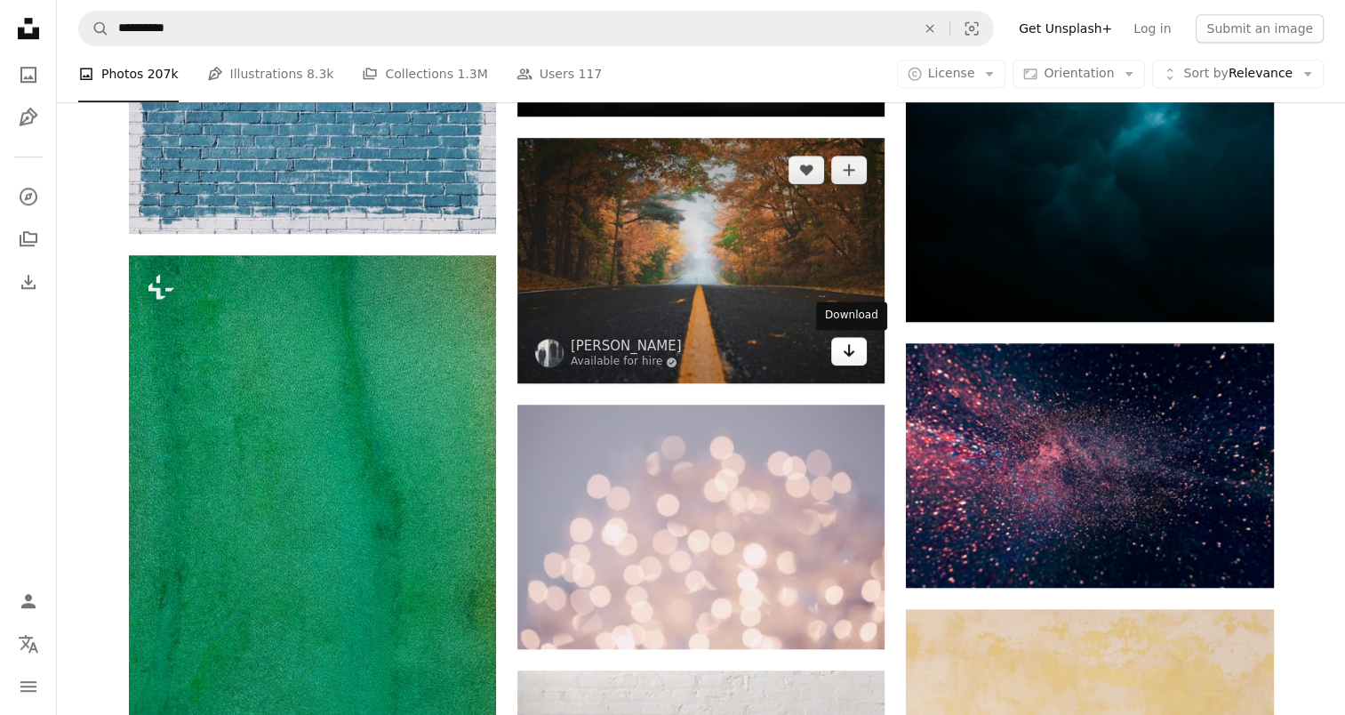
click at [861, 357] on link "Arrow pointing down" at bounding box center [849, 351] width 36 height 28
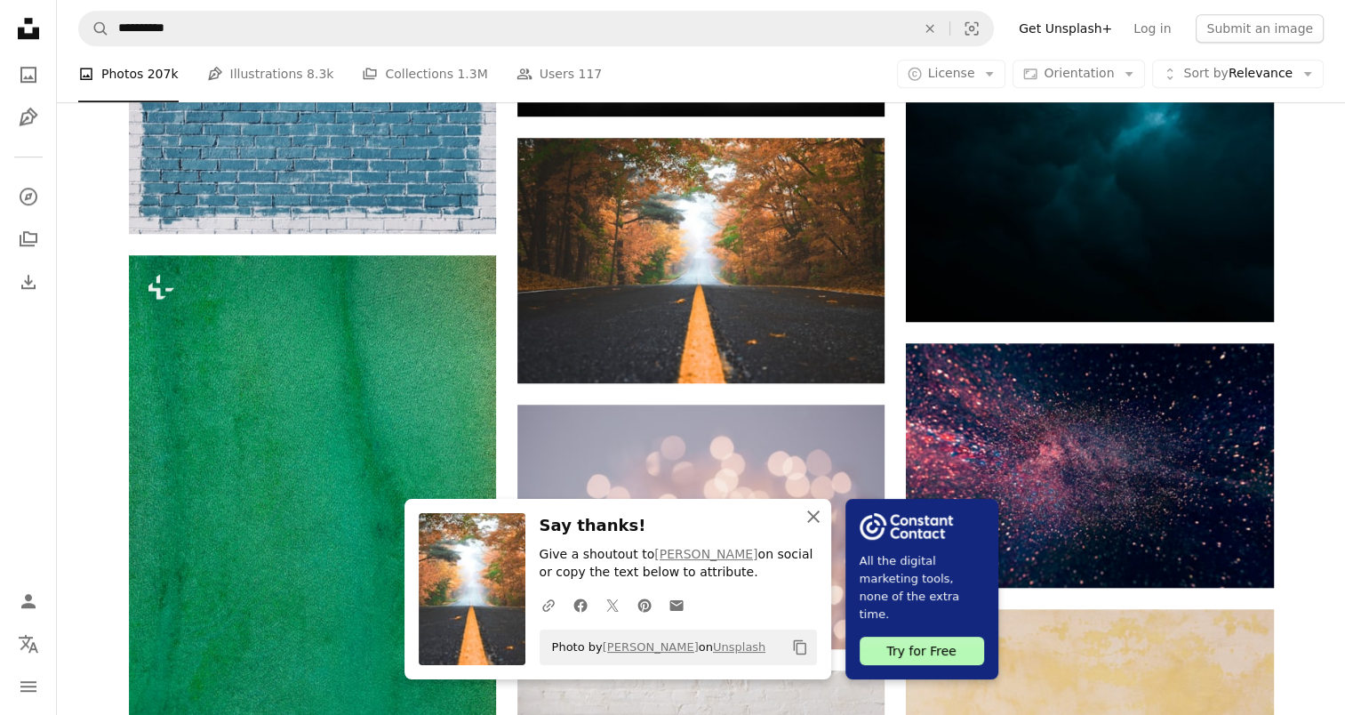
click at [808, 514] on icon "An X shape" at bounding box center [813, 516] width 21 height 21
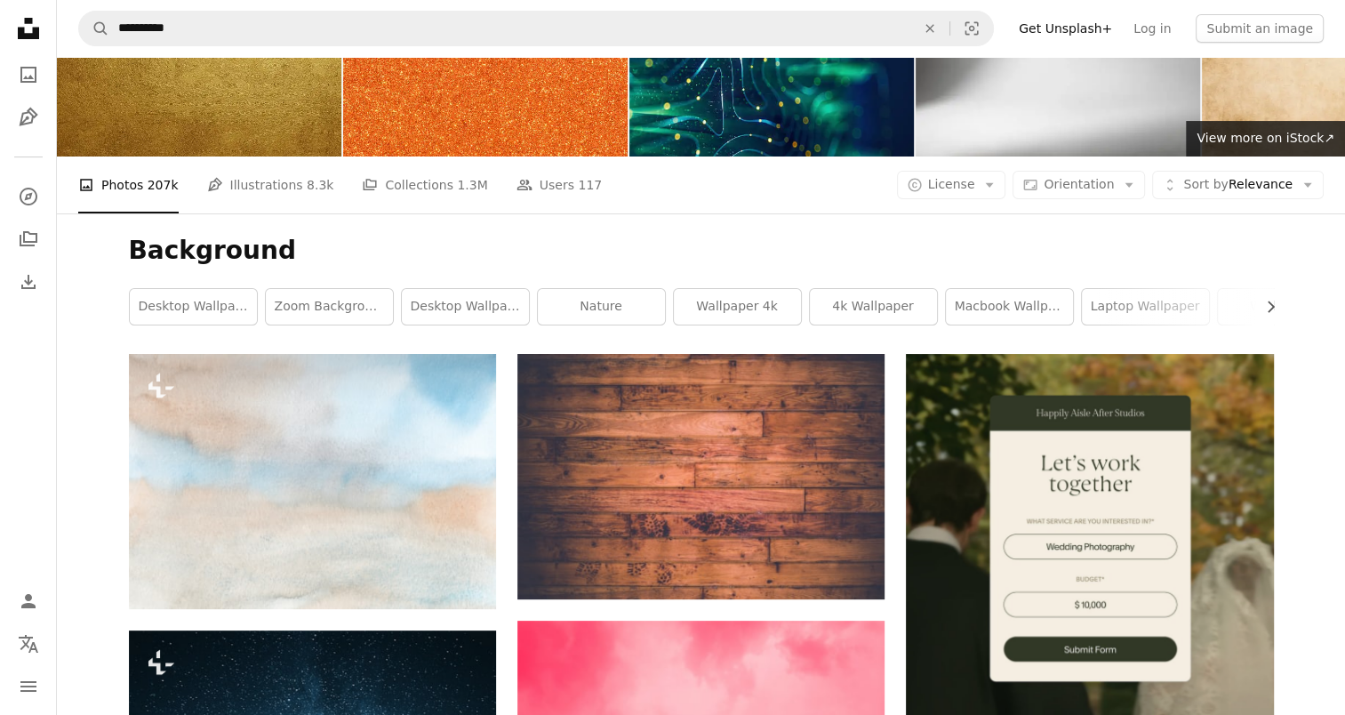
scroll to position [44, 0]
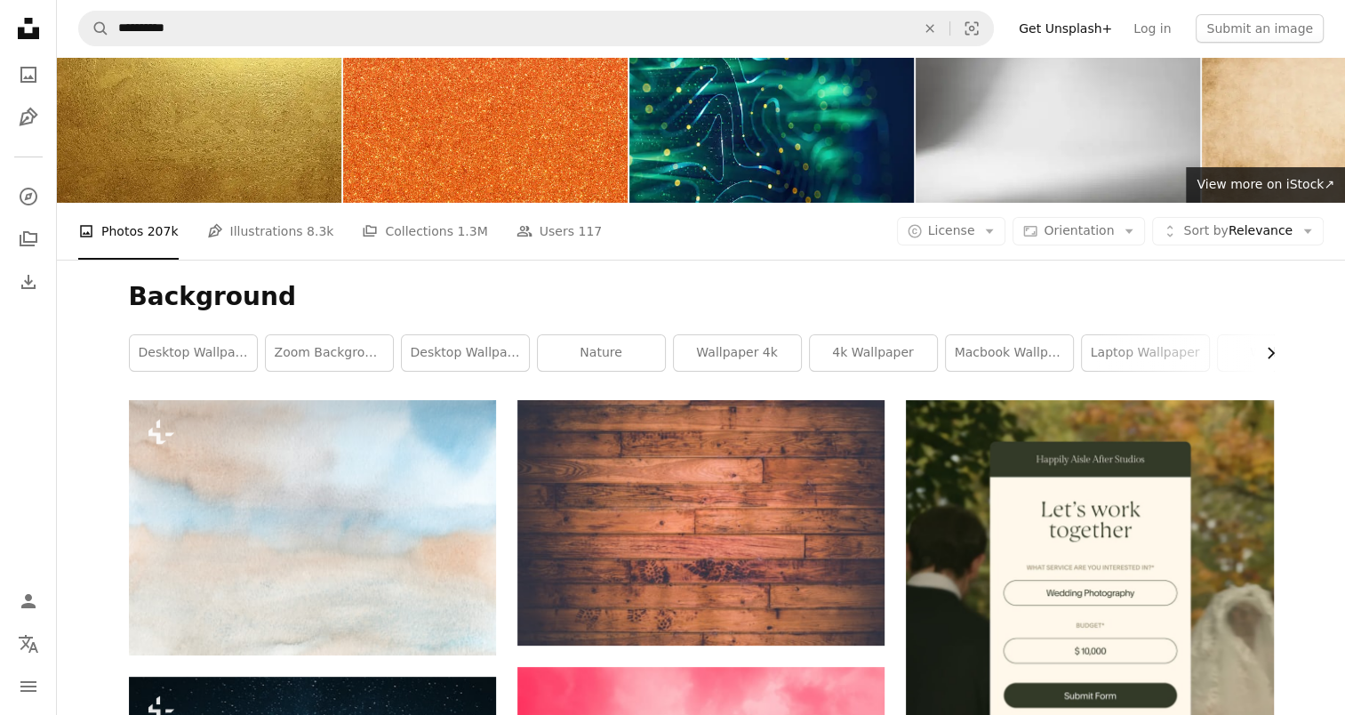
click at [1264, 350] on icon "Chevron right" at bounding box center [1271, 353] width 18 height 18
click at [1113, 361] on link "zoom background office" at bounding box center [1150, 353] width 127 height 36
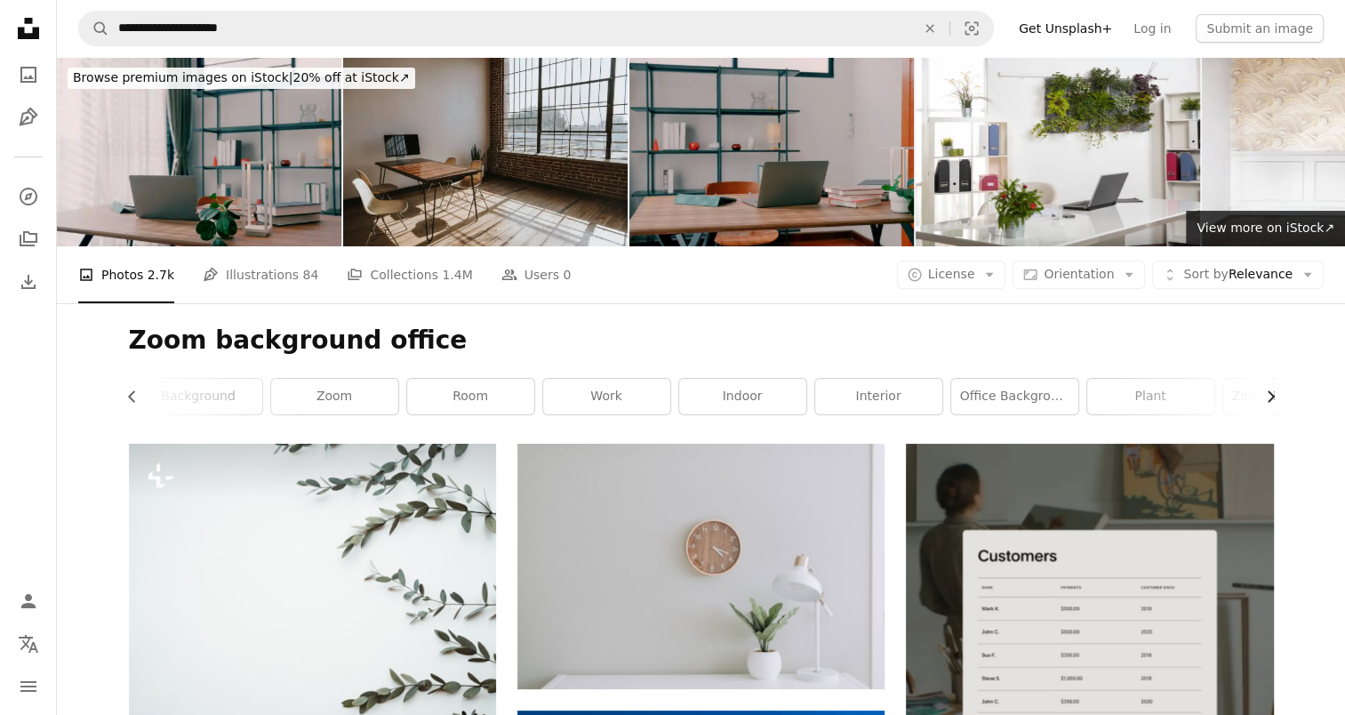
click at [1275, 400] on icon "Chevron right" at bounding box center [1271, 397] width 18 height 18
click at [1175, 397] on link "photo background" at bounding box center [1209, 397] width 127 height 36
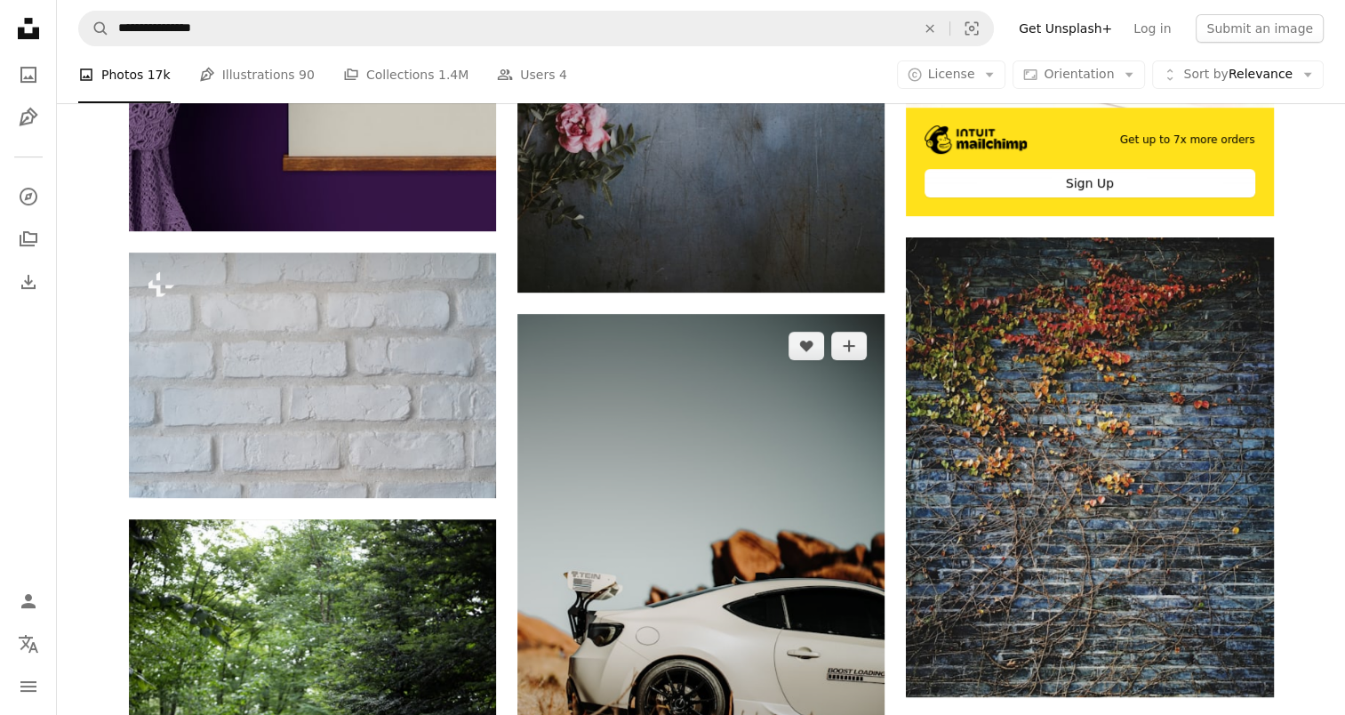
scroll to position [800, 0]
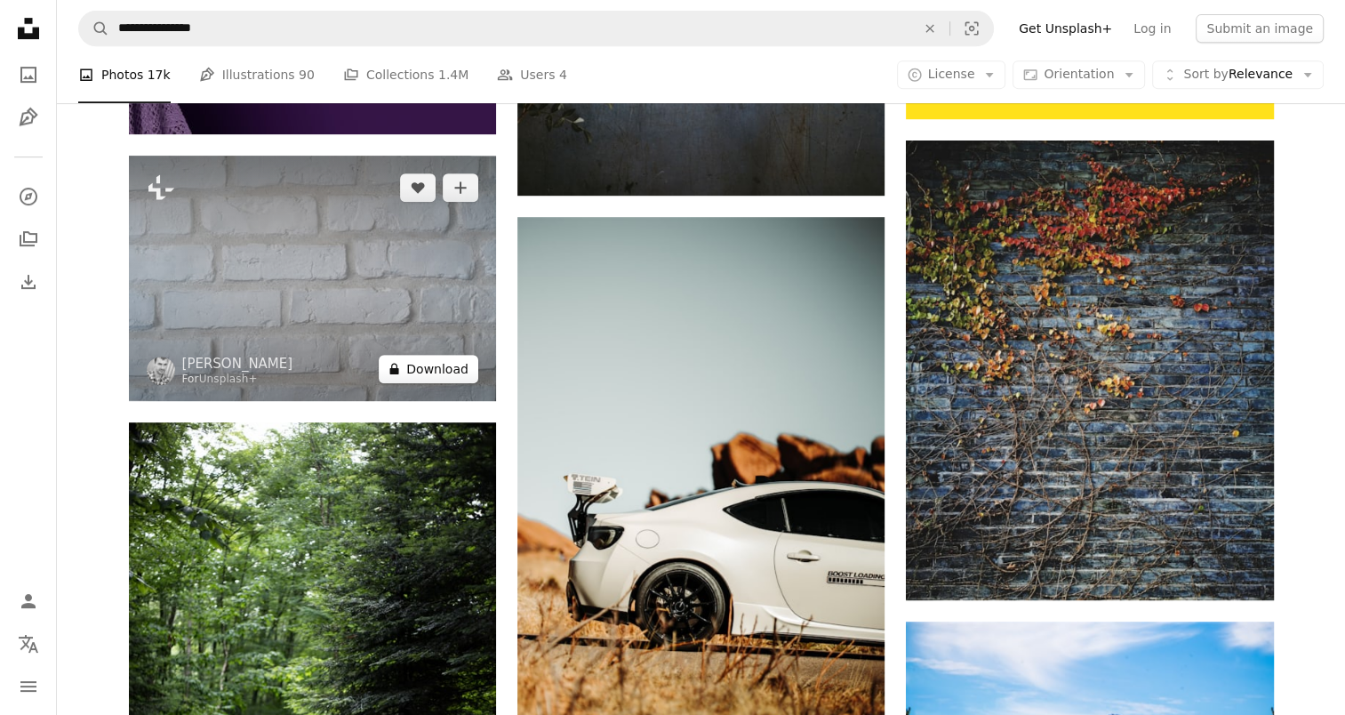
click at [450, 366] on button "A lock Download" at bounding box center [429, 369] width 100 height 28
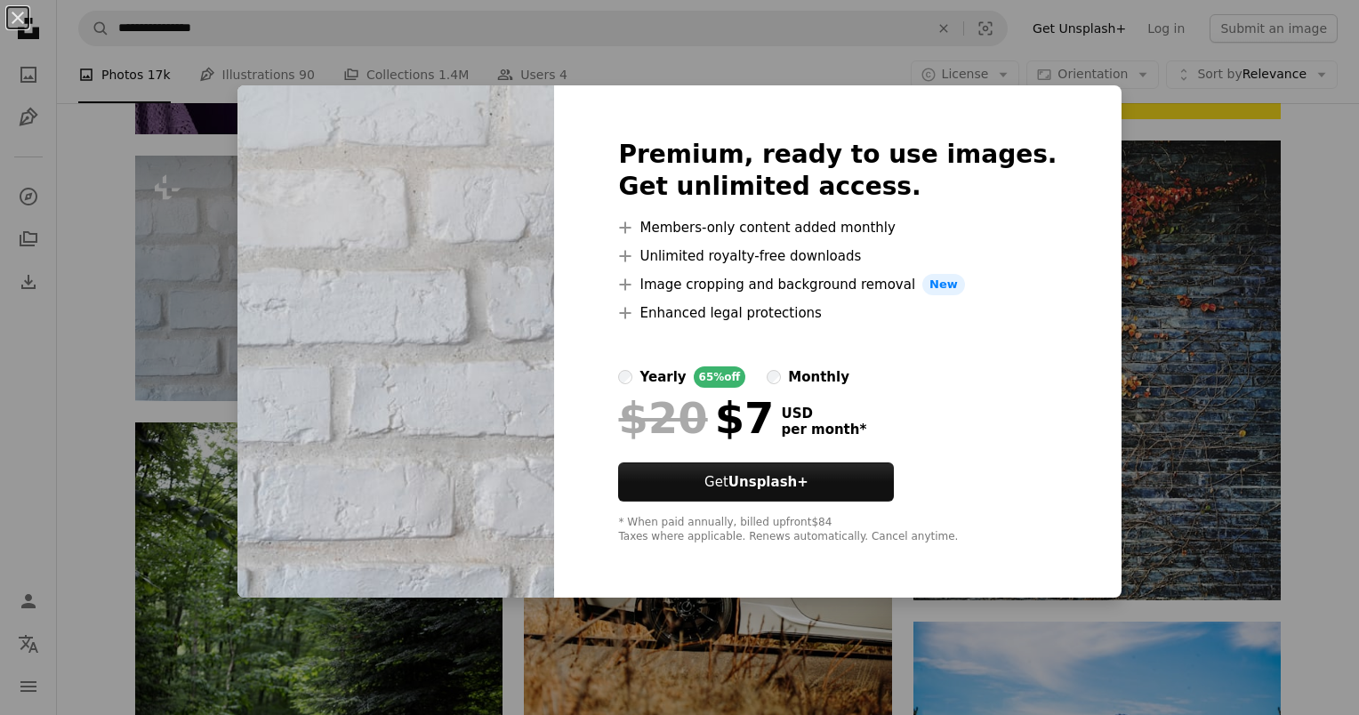
click at [1333, 127] on div "An X shape Premium, ready to use images. Get unlimited access. A plus sign Memb…" at bounding box center [679, 357] width 1359 height 715
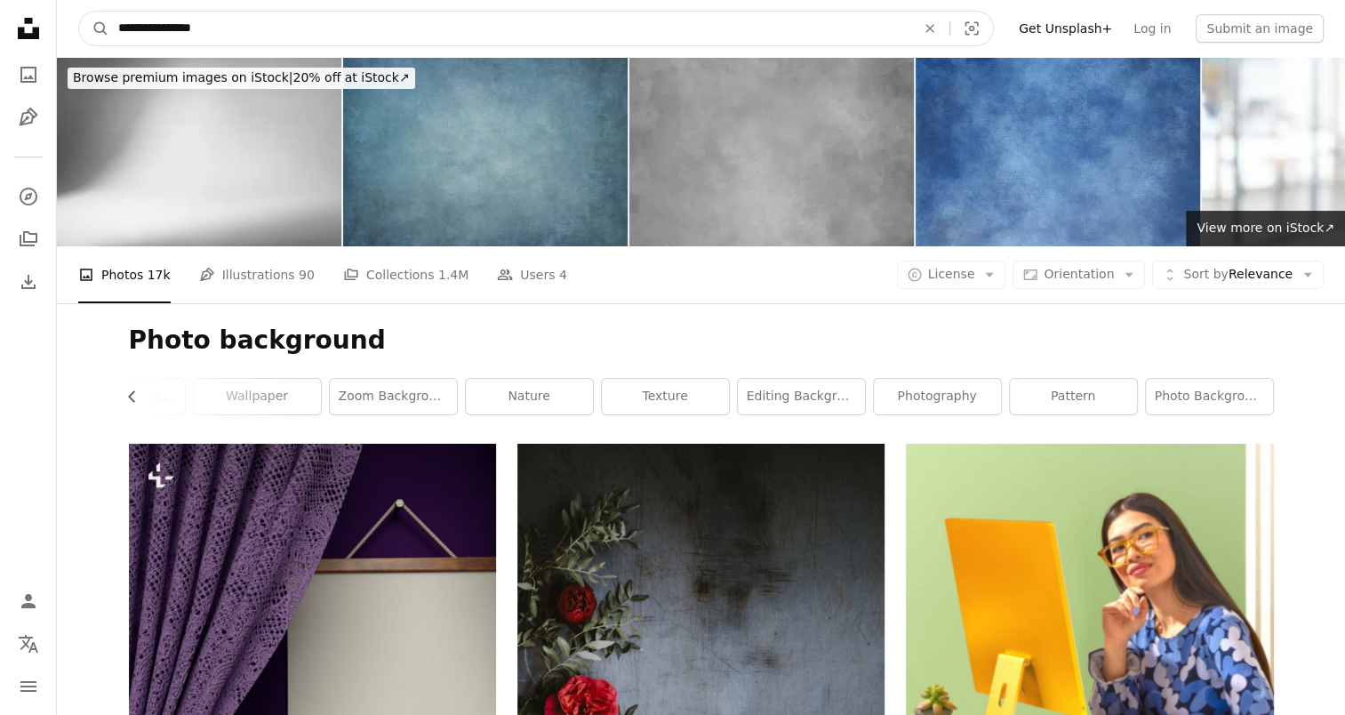
click at [146, 39] on input "**********" at bounding box center [509, 29] width 801 height 34
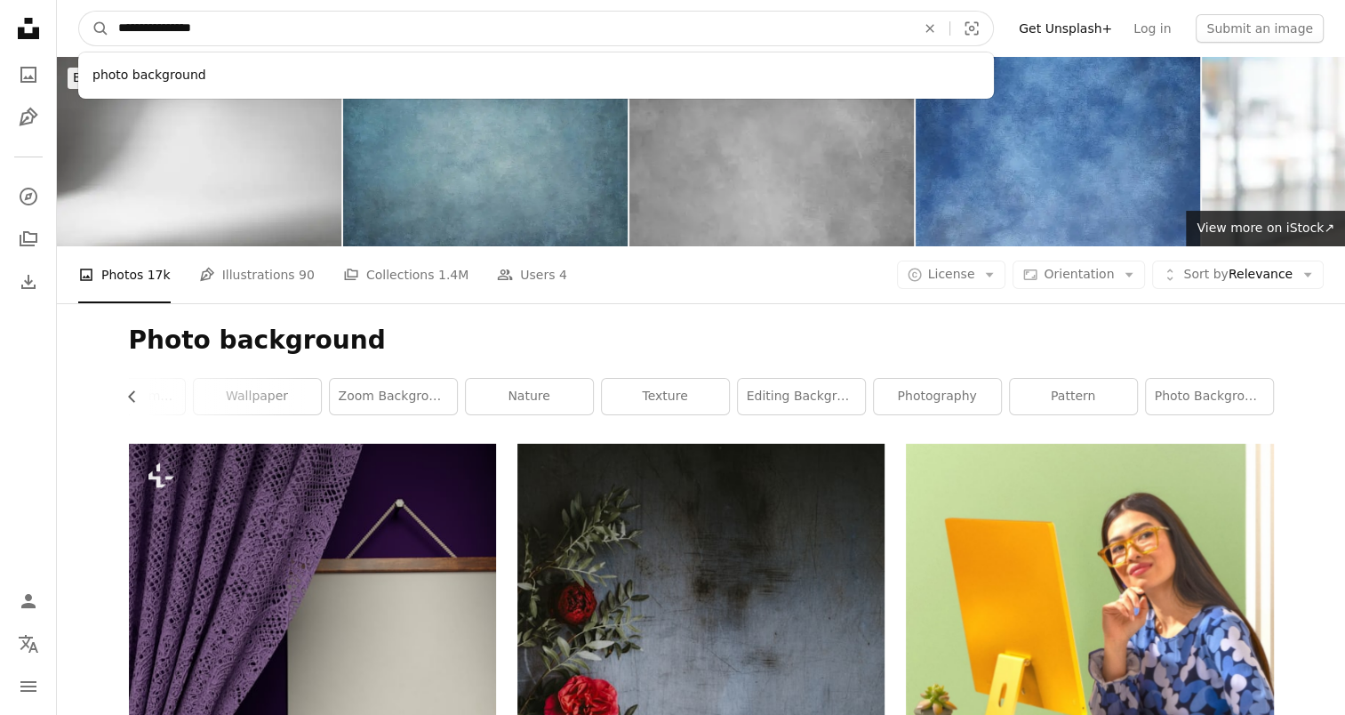
click at [119, 27] on input "**********" at bounding box center [509, 29] width 801 height 34
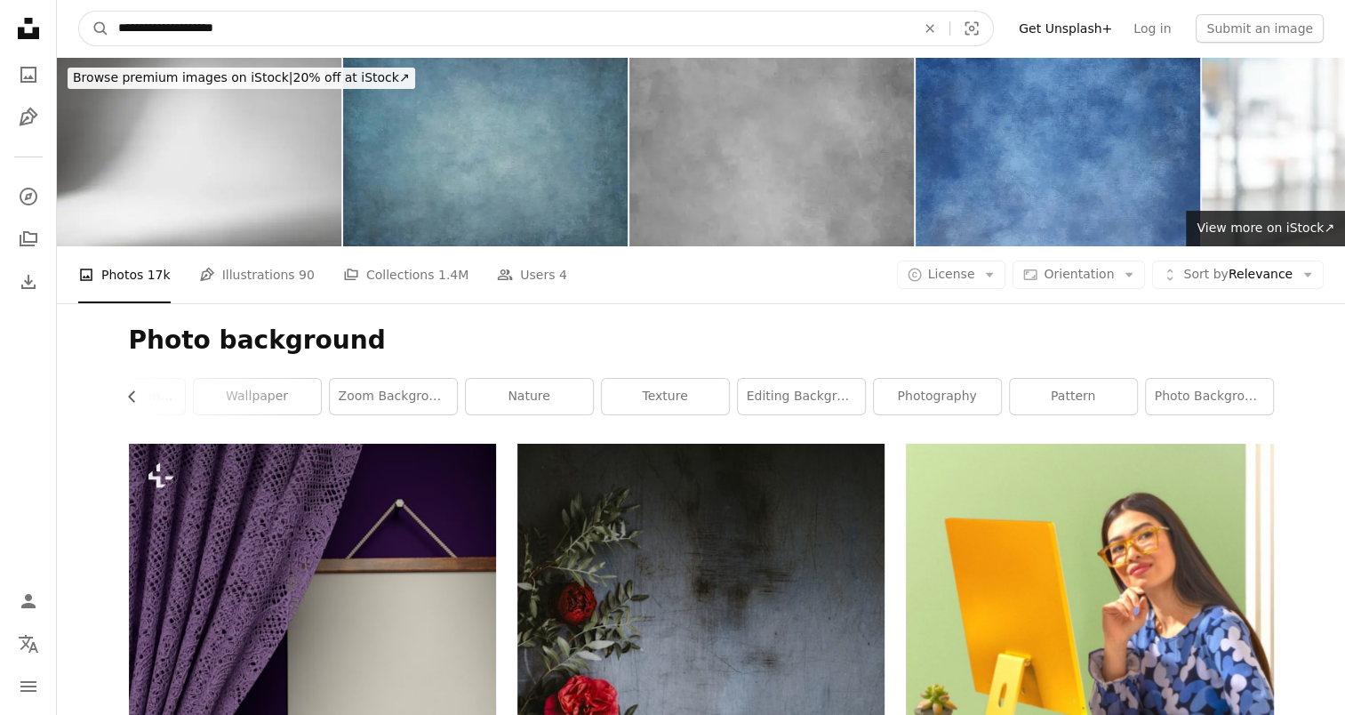
type input "**********"
click button "A magnifying glass" at bounding box center [94, 29] width 30 height 34
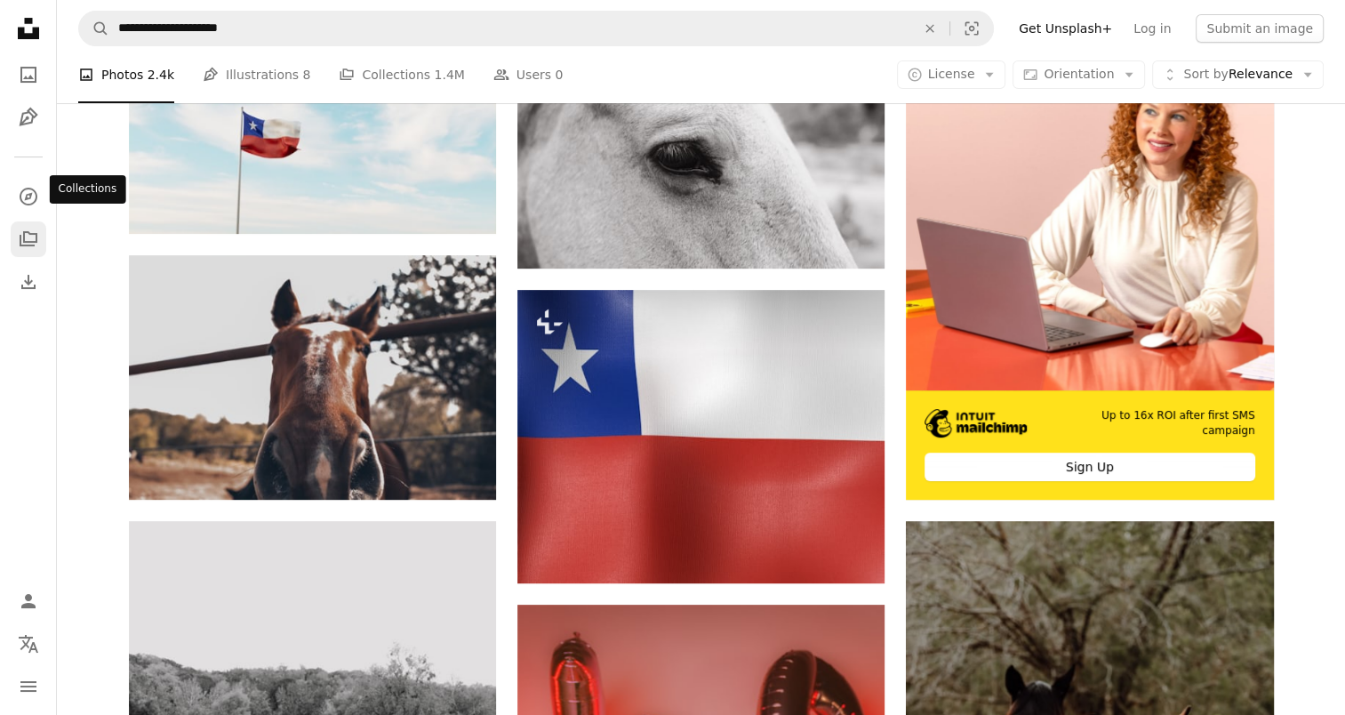
scroll to position [445, 0]
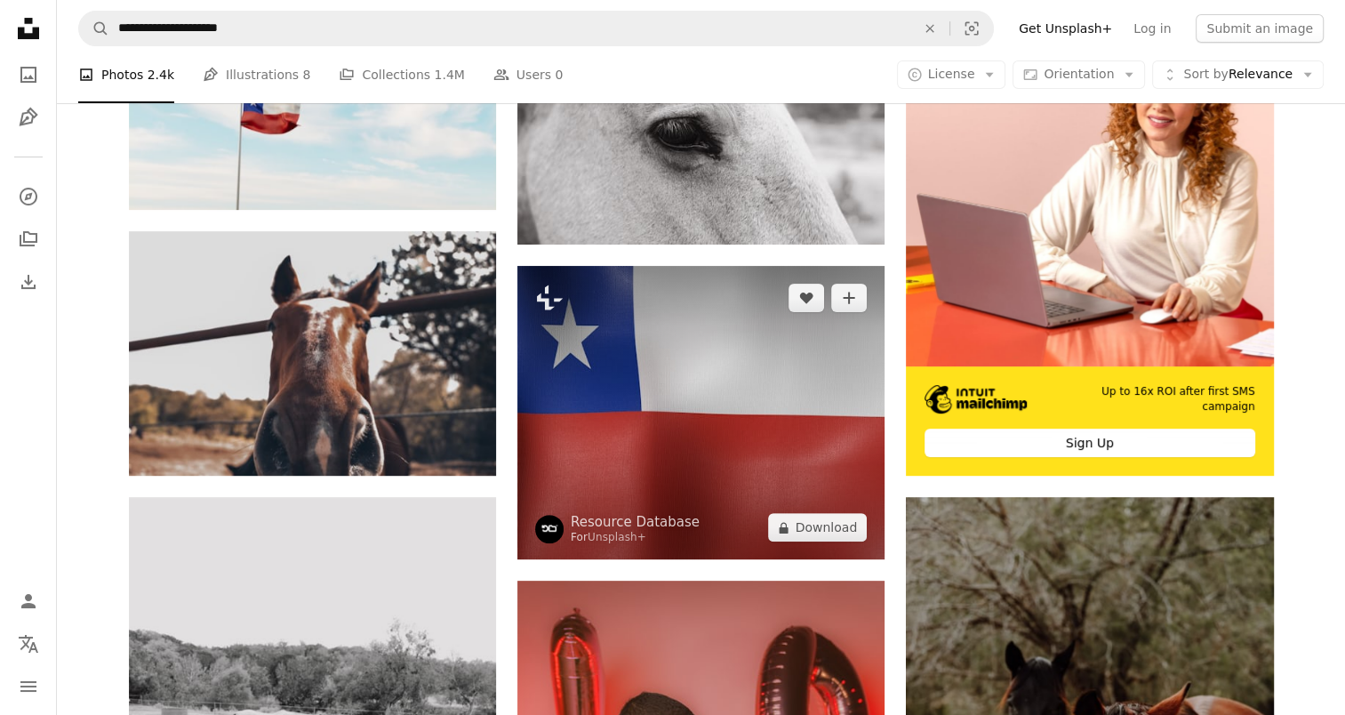
click at [733, 485] on img at bounding box center [700, 413] width 367 height 294
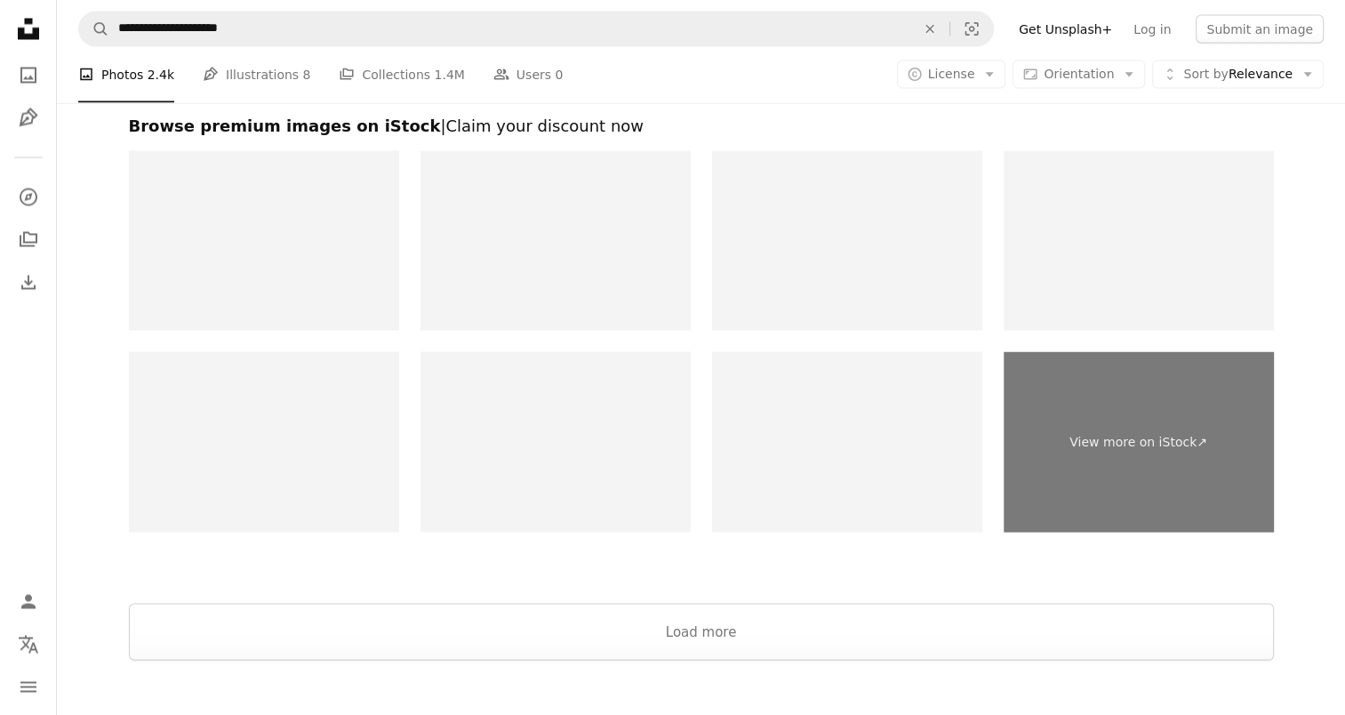
scroll to position [3468, 0]
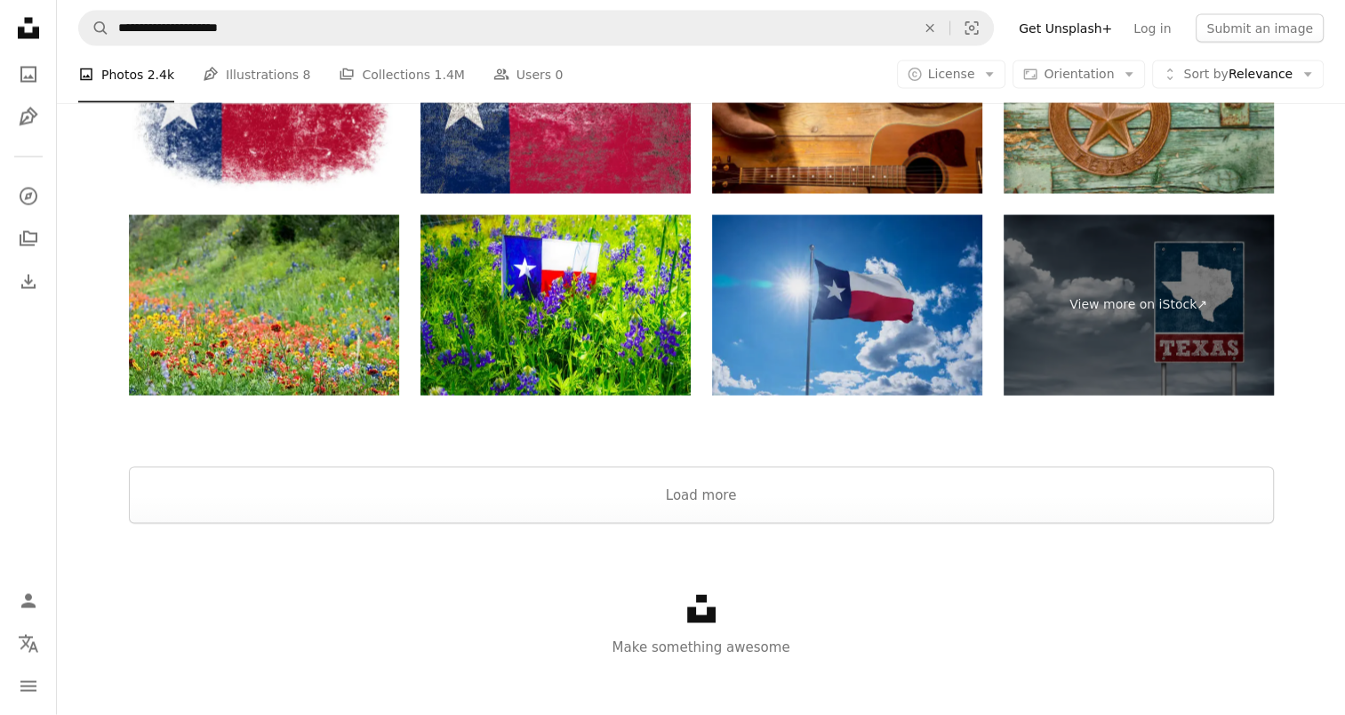
click at [847, 329] on img at bounding box center [847, 305] width 270 height 180
